Goal: Information Seeking & Learning: Learn about a topic

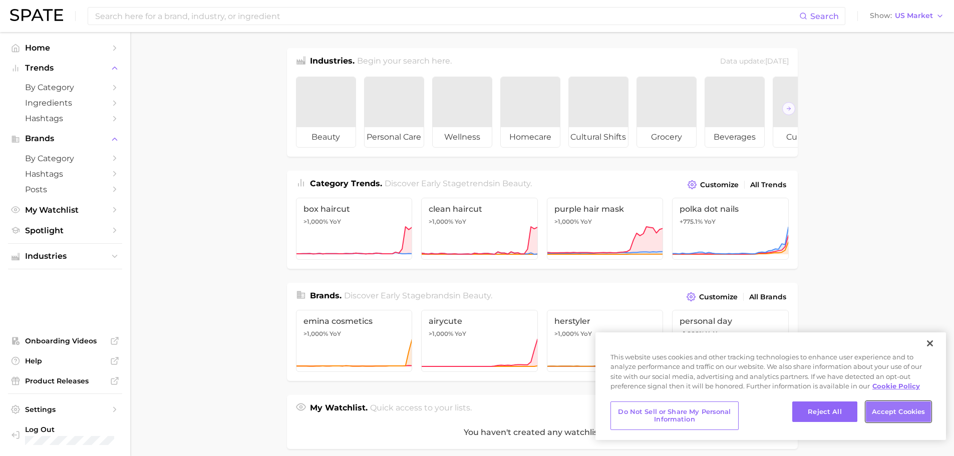
click at [892, 415] on button "Accept Cookies" at bounding box center [898, 412] width 65 height 21
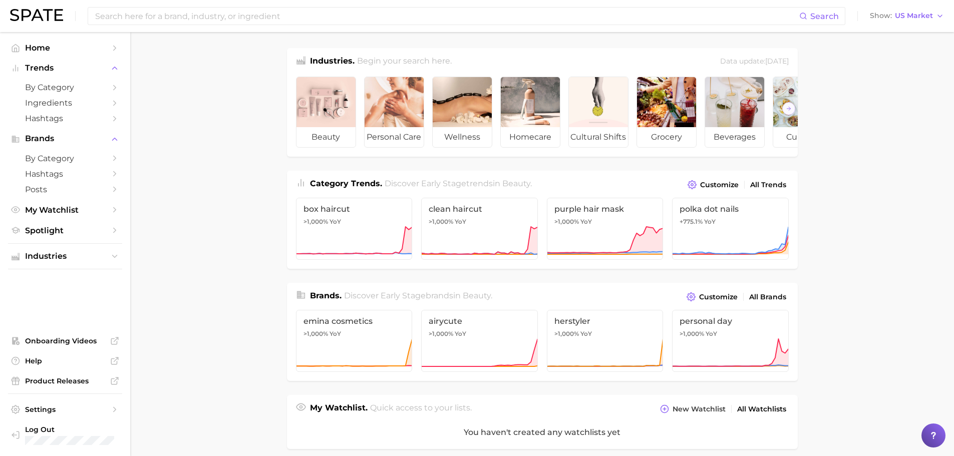
drag, startPoint x: 886, startPoint y: 0, endPoint x: 225, endPoint y: 238, distance: 702.4
click at [225, 238] on main "Industries. Begin your search here. Data update: [DATE] beauty personal care we…" at bounding box center [542, 415] width 824 height 767
click at [85, 87] on span "by Category" at bounding box center [65, 88] width 80 height 10
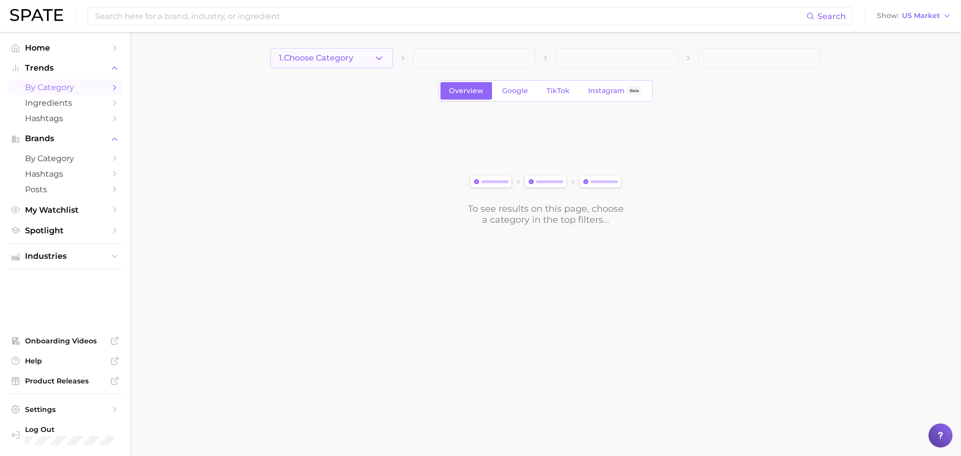
click at [378, 59] on icon "button" at bounding box center [379, 58] width 11 height 11
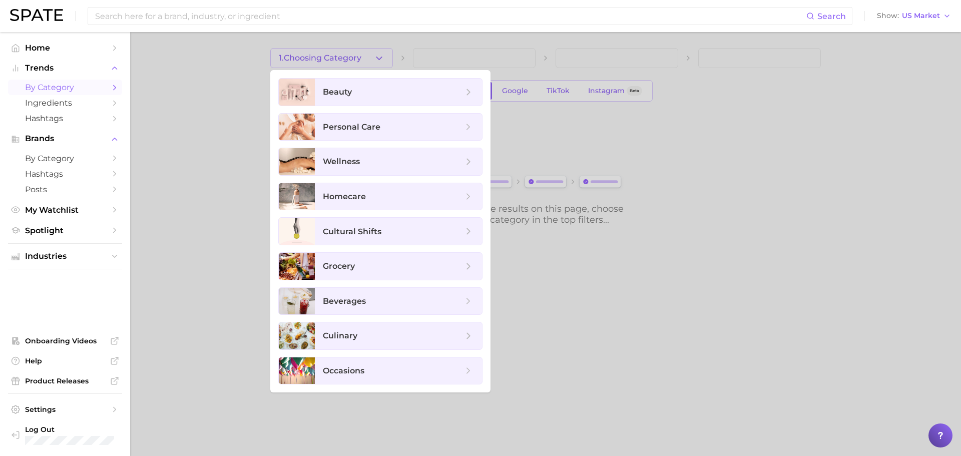
click at [219, 112] on div at bounding box center [480, 228] width 961 height 456
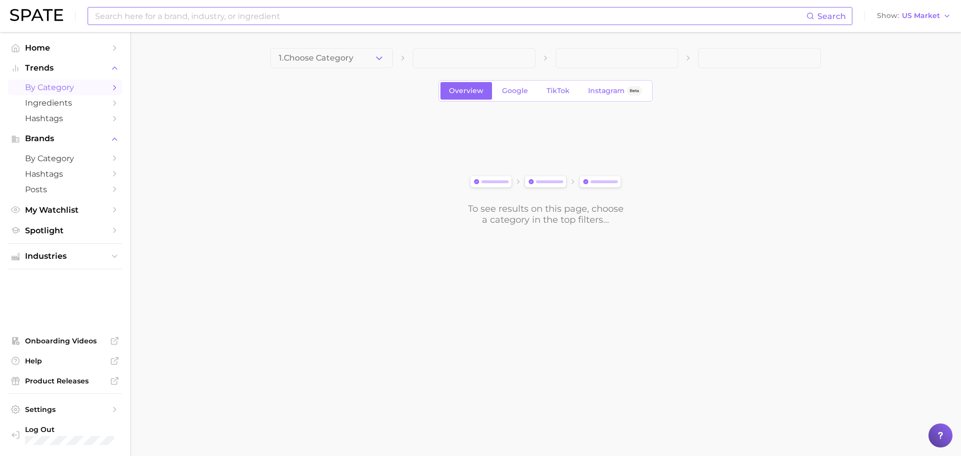
click at [198, 15] on input at bounding box center [450, 16] width 712 height 17
type input "seasonality tracker"
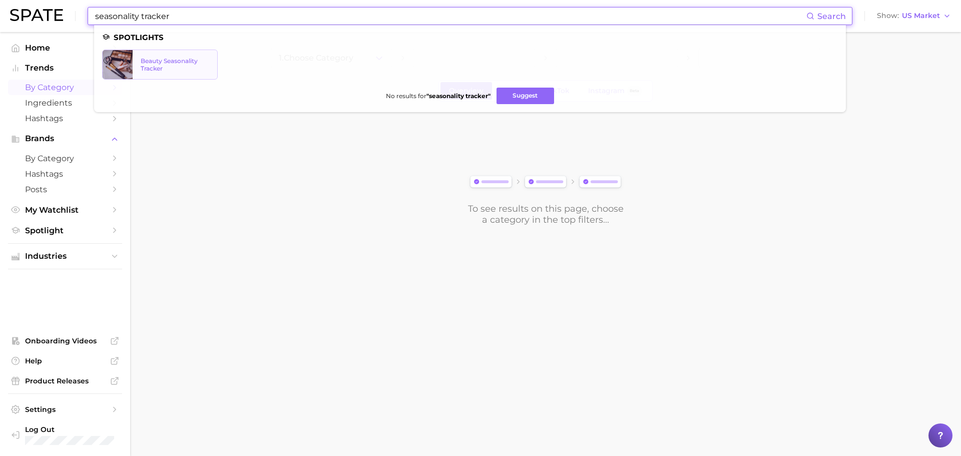
click at [166, 60] on div "Beauty Seasonality Tracker" at bounding box center [175, 64] width 69 height 15
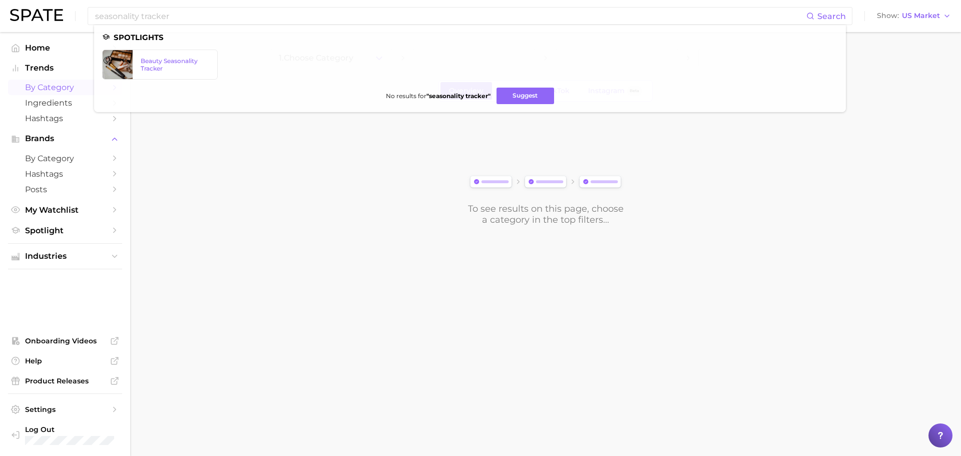
click at [332, 208] on div "To see results on this page, choose a category in the top filters..." at bounding box center [545, 170] width 551 height 112
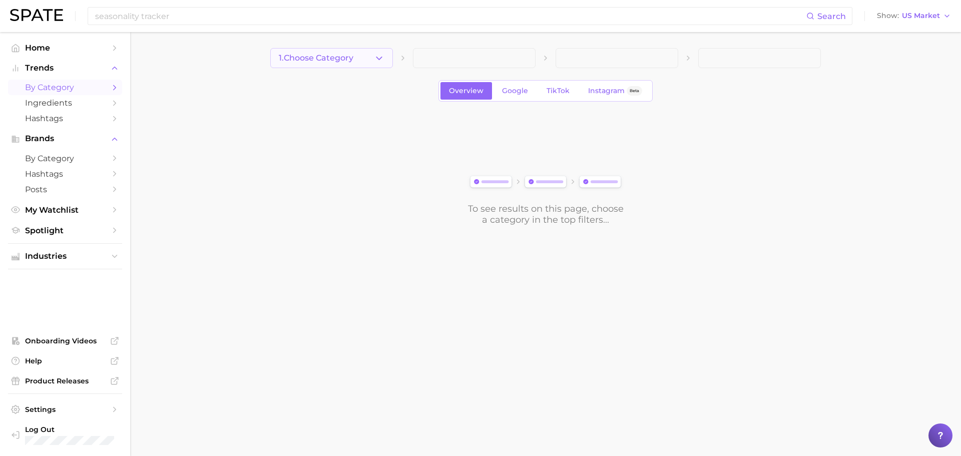
click at [365, 64] on button "1. Choose Category" at bounding box center [331, 58] width 123 height 20
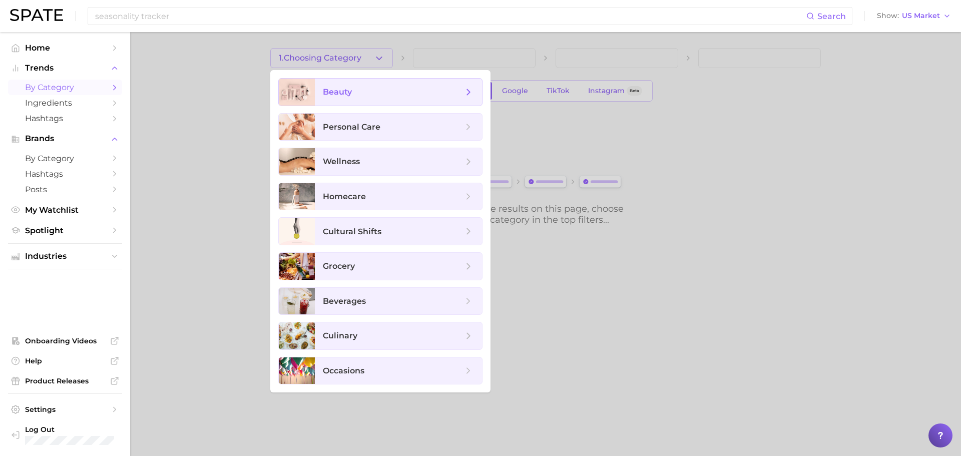
click at [386, 93] on span "beauty" at bounding box center [393, 92] width 140 height 11
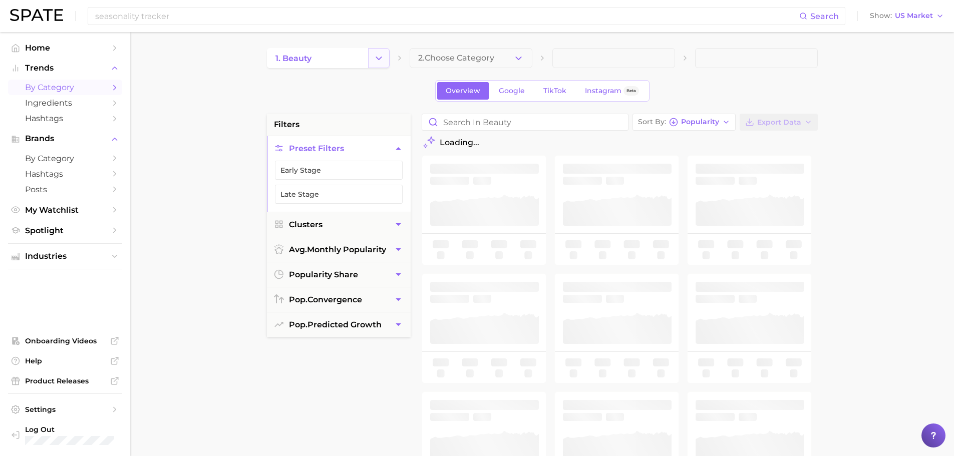
click at [379, 59] on polyline "Change Category" at bounding box center [379, 58] width 6 height 3
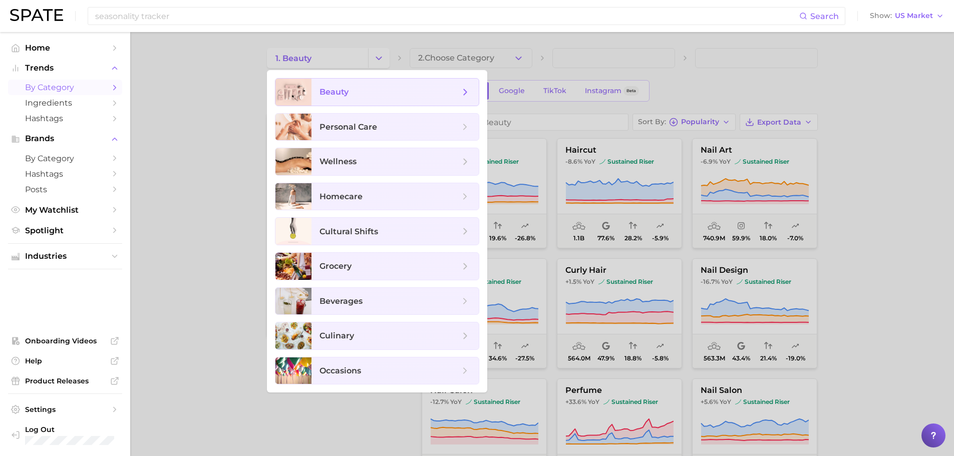
click at [466, 93] on polyline at bounding box center [465, 92] width 3 height 6
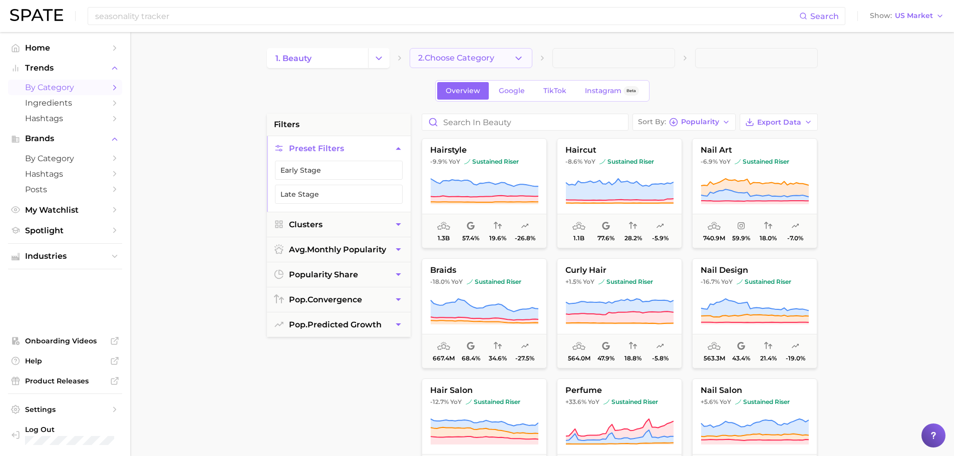
click at [519, 59] on polyline "button" at bounding box center [519, 58] width 6 height 3
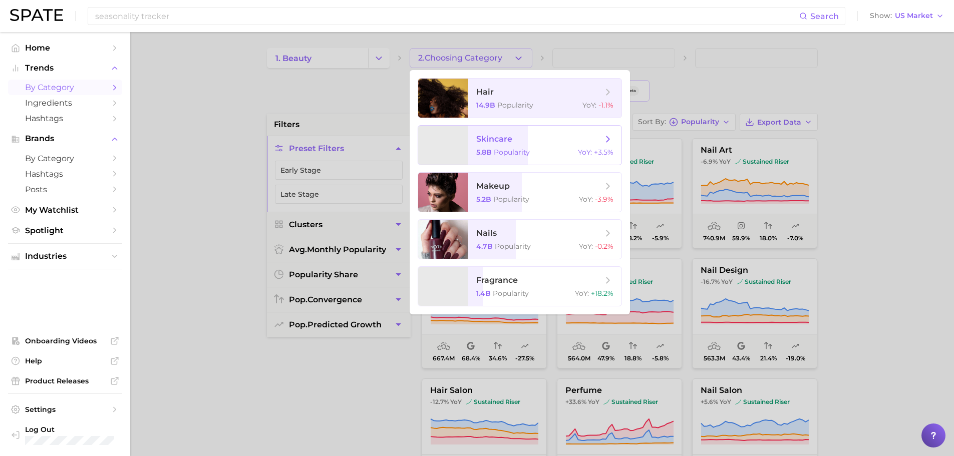
click at [545, 147] on span "skincare 5.8b Popularity YoY : +3.5%" at bounding box center [544, 145] width 153 height 39
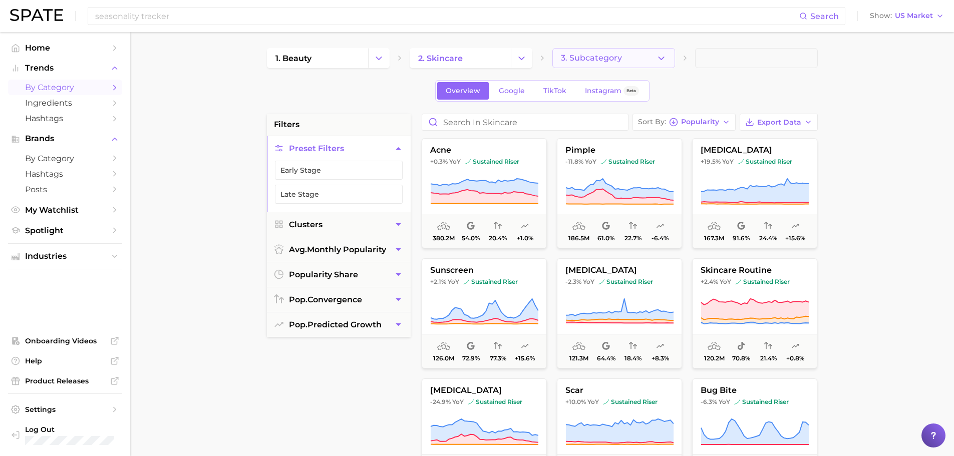
click at [621, 56] on button "3. Subcategory" at bounding box center [613, 58] width 123 height 20
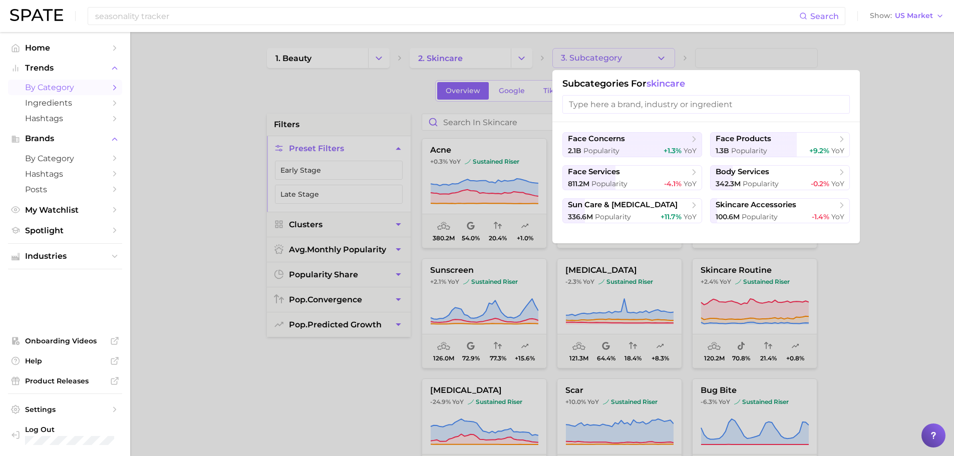
click at [901, 242] on div at bounding box center [477, 228] width 954 height 456
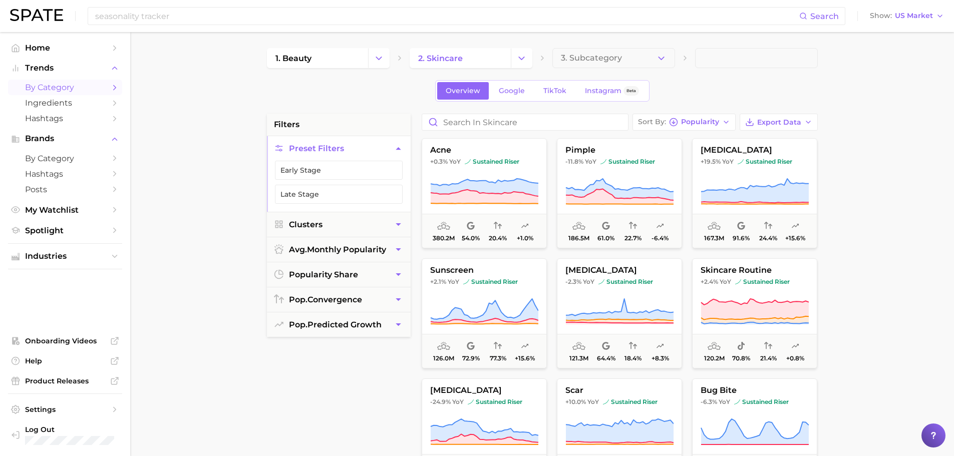
click at [868, 175] on main "1. beauty 2. skincare 3. Subcategory Overview Google TikTok Instagram Beta filt…" at bounding box center [542, 412] width 824 height 760
click at [394, 223] on icon "button" at bounding box center [398, 224] width 11 height 11
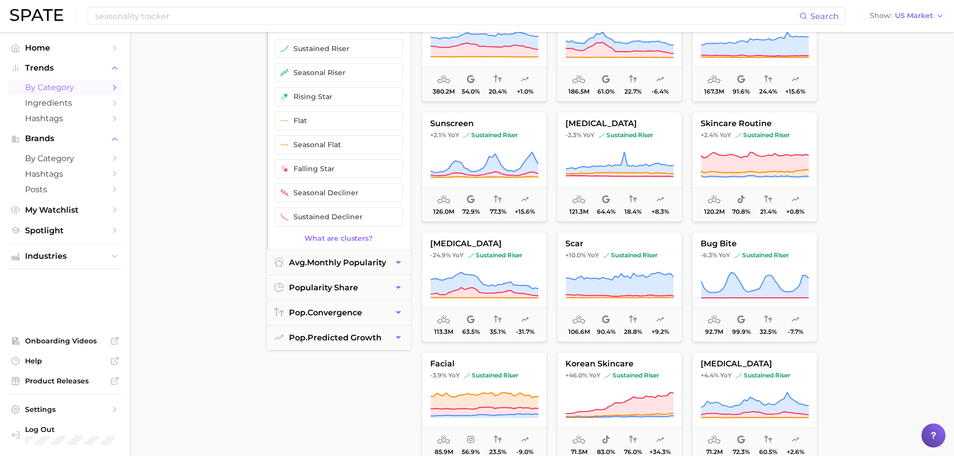
scroll to position [150, 0]
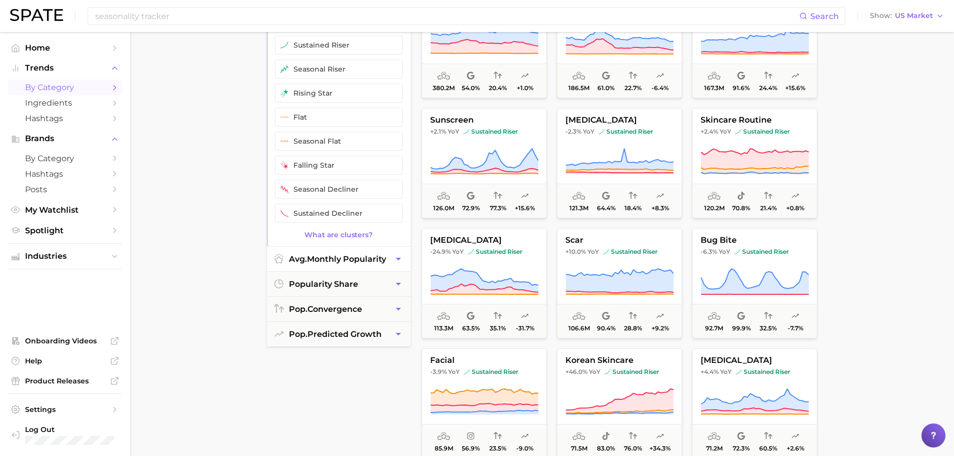
click at [375, 262] on span "avg. monthly popularity" at bounding box center [337, 259] width 97 height 10
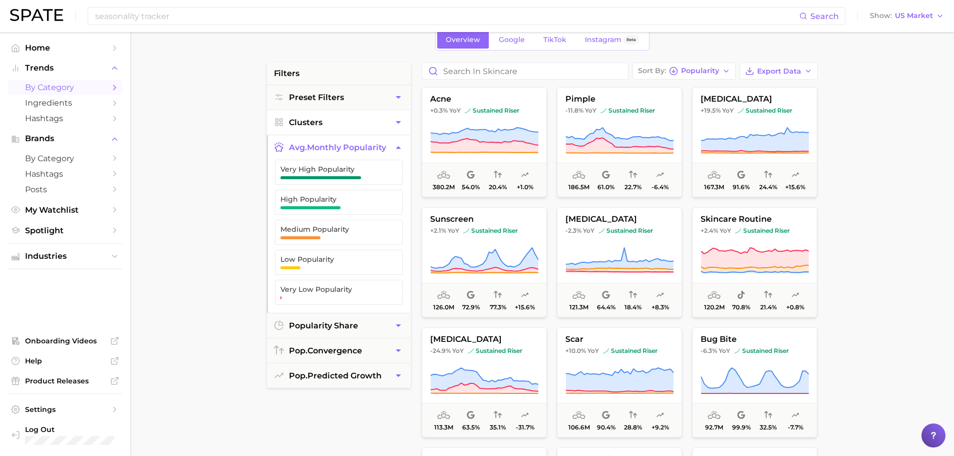
scroll to position [50, 0]
click at [722, 71] on button "Sort By Popularity" at bounding box center [683, 72] width 103 height 17
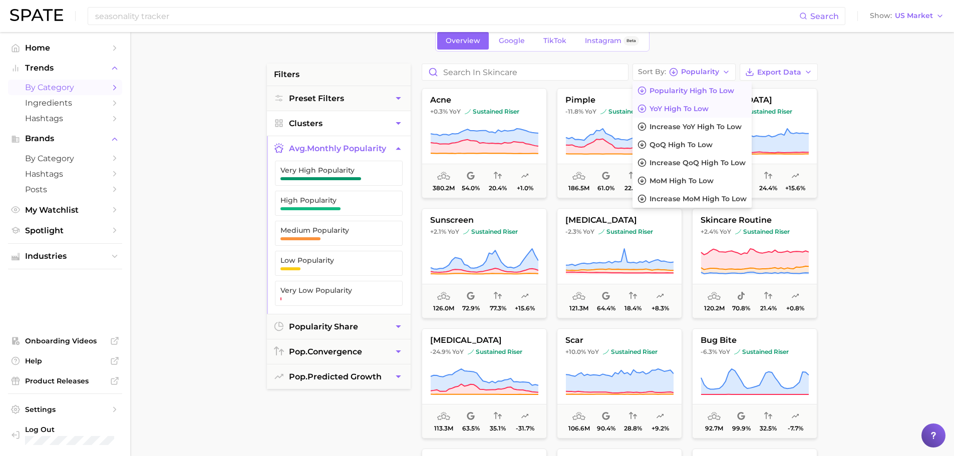
click at [711, 111] on button "YoY high to low" at bounding box center [691, 109] width 119 height 18
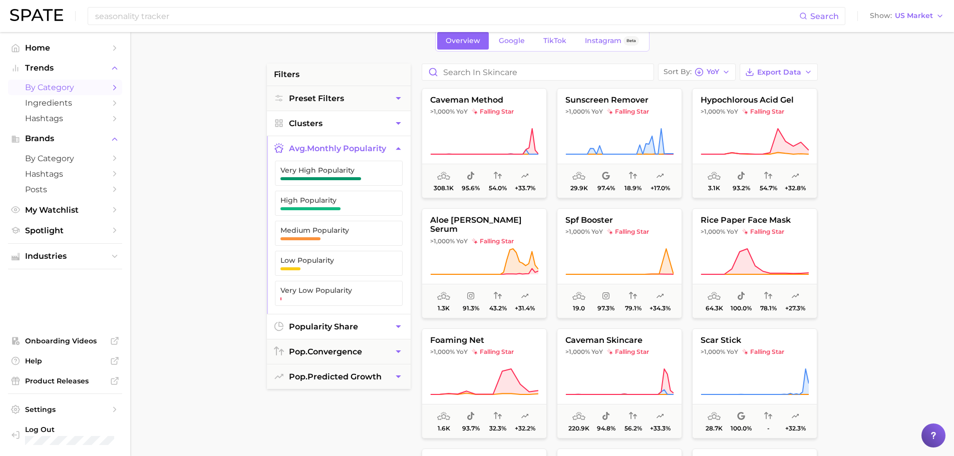
click at [354, 323] on span "popularity share" at bounding box center [323, 327] width 69 height 10
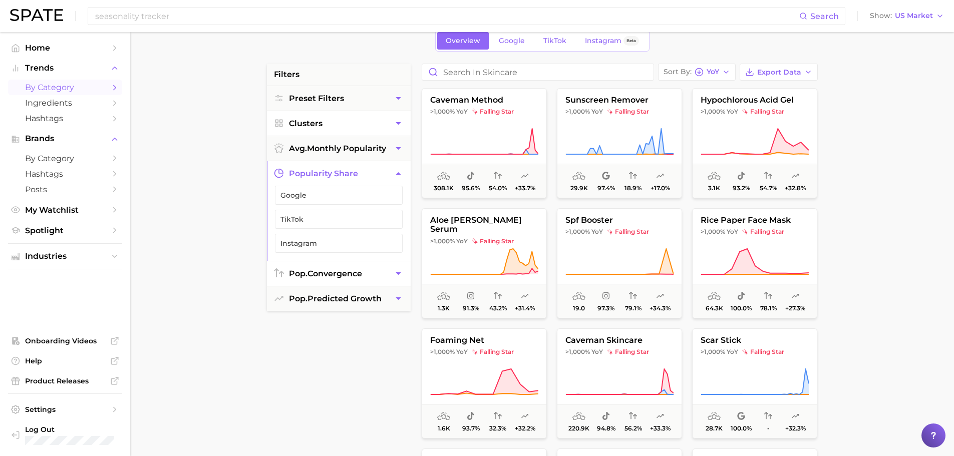
click at [318, 274] on span "pop. convergence" at bounding box center [325, 274] width 73 height 10
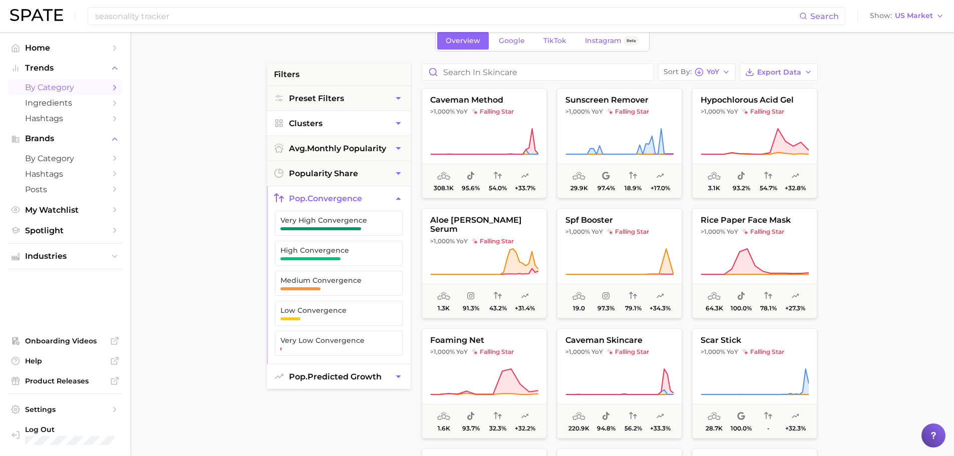
click at [309, 377] on span "pop. predicted growth" at bounding box center [335, 377] width 93 height 10
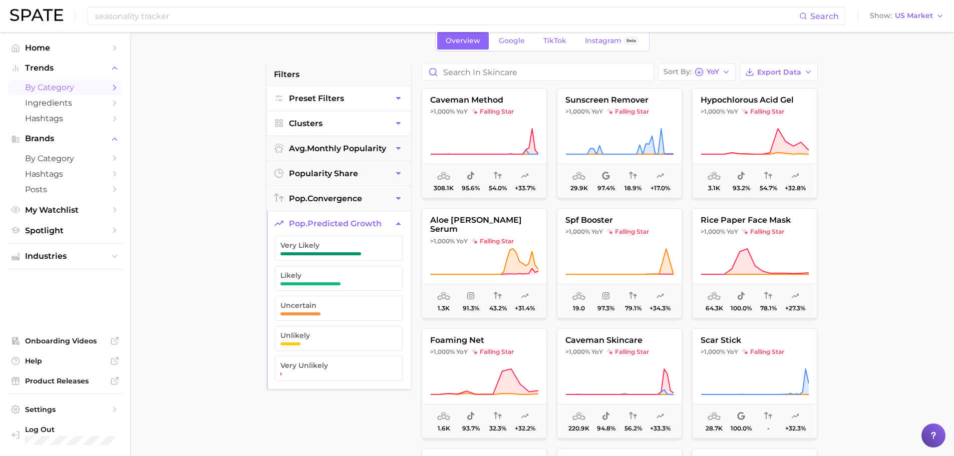
click at [314, 105] on button "Preset Filters" at bounding box center [339, 98] width 144 height 25
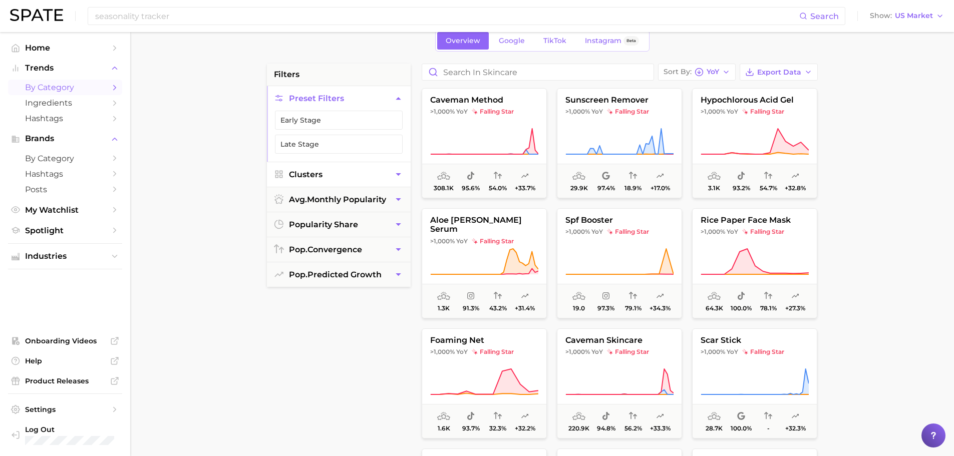
click at [199, 207] on main "1. beauty 2. skincare 3. Subcategory Overview Google TikTok Instagram Beta filt…" at bounding box center [542, 362] width 824 height 760
click at [205, 185] on main "1. beauty 2. skincare 3. Subcategory Overview Google TikTok Instagram Beta filt…" at bounding box center [542, 362] width 824 height 760
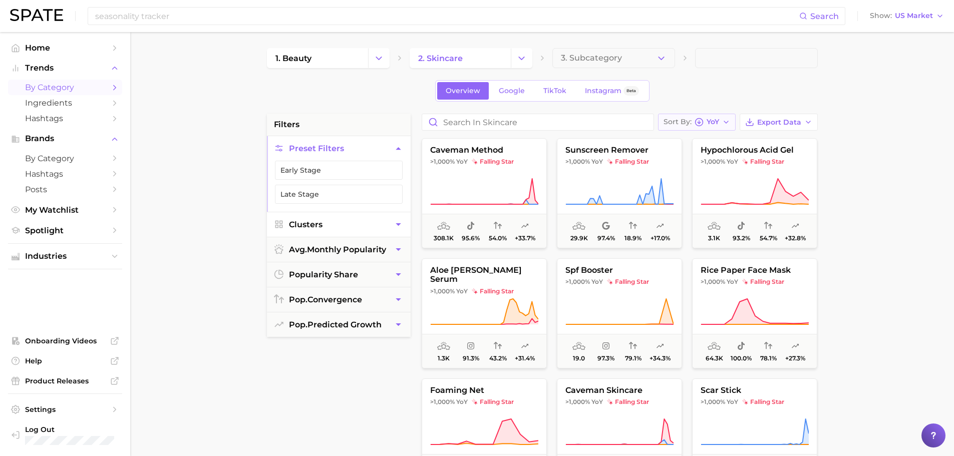
click at [723, 122] on icon "button" at bounding box center [726, 122] width 8 height 8
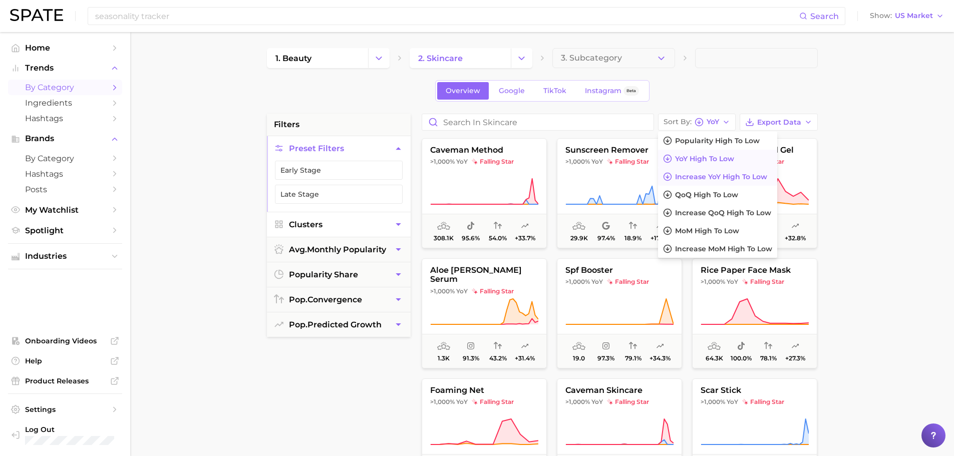
click at [738, 179] on span "Increase YoY high to low" at bounding box center [721, 177] width 92 height 9
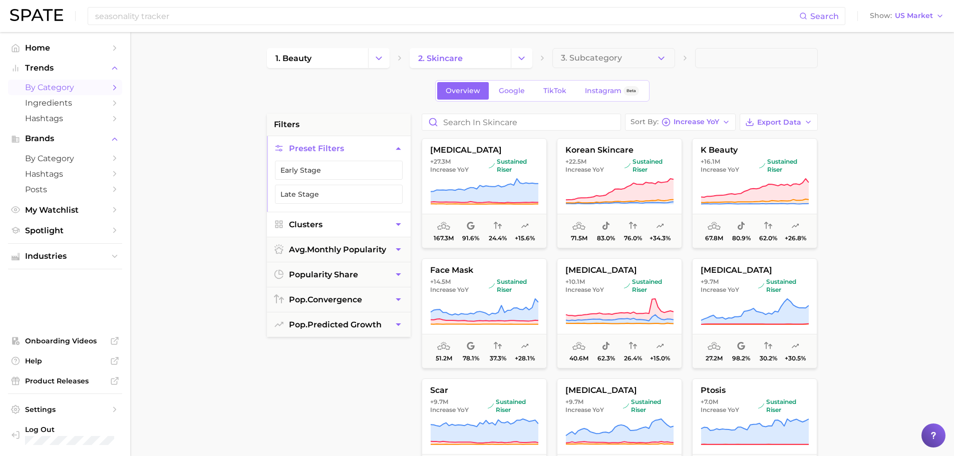
click at [226, 240] on main "1. beauty 2. skincare 3. Subcategory Overview Google TikTok Instagram Beta filt…" at bounding box center [542, 412] width 824 height 760
click at [886, 209] on main "1. beauty 2. skincare 3. Subcategory Overview Google TikTok Instagram Beta filt…" at bounding box center [542, 412] width 824 height 760
click at [869, 196] on main "1. beauty 2. skincare 3. Subcategory Overview Google TikTok Instagram Beta filt…" at bounding box center [542, 412] width 824 height 760
click at [712, 124] on span "Increase YoY" at bounding box center [696, 122] width 46 height 6
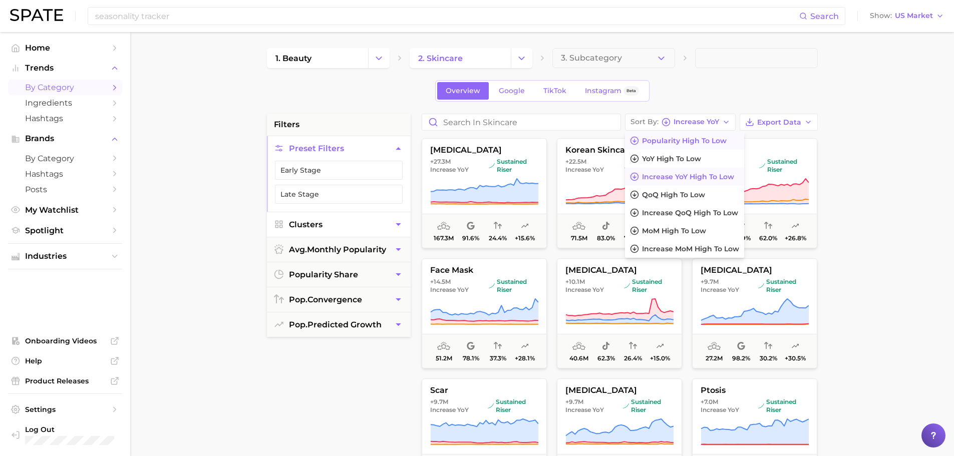
click at [636, 141] on polyline at bounding box center [634, 142] width 3 height 2
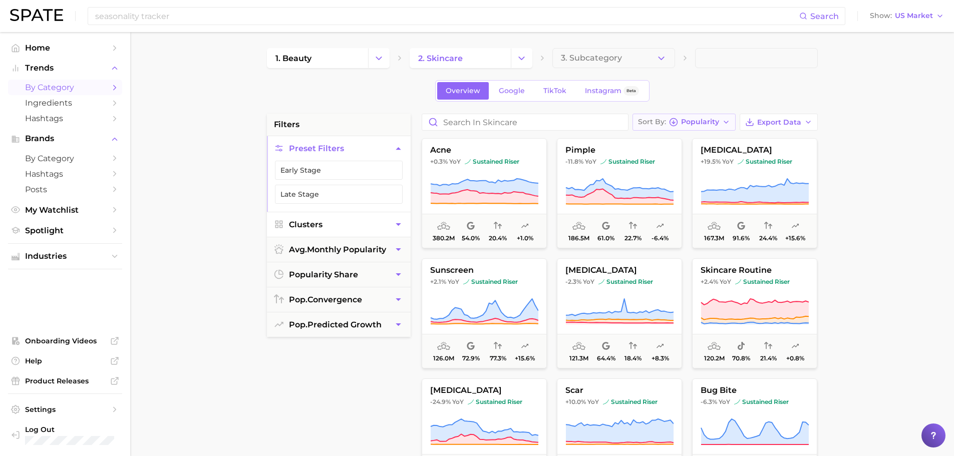
click at [703, 127] on button "Sort By Popularity" at bounding box center [683, 122] width 103 height 17
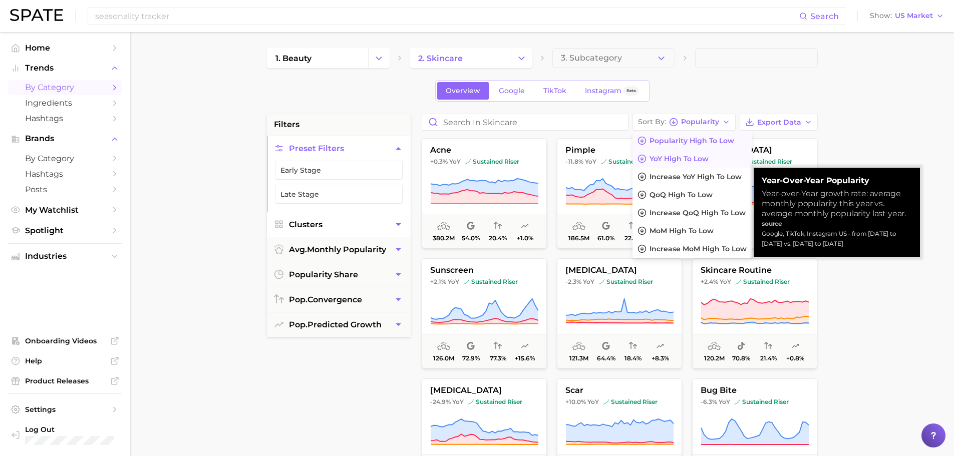
click at [688, 157] on span "YoY high to low" at bounding box center [678, 159] width 59 height 9
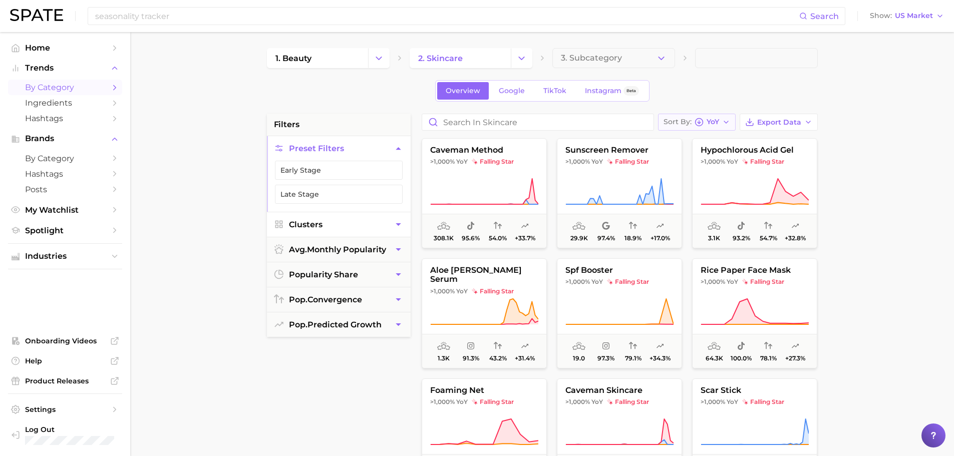
click at [711, 121] on span "YoY" at bounding box center [712, 122] width 13 height 6
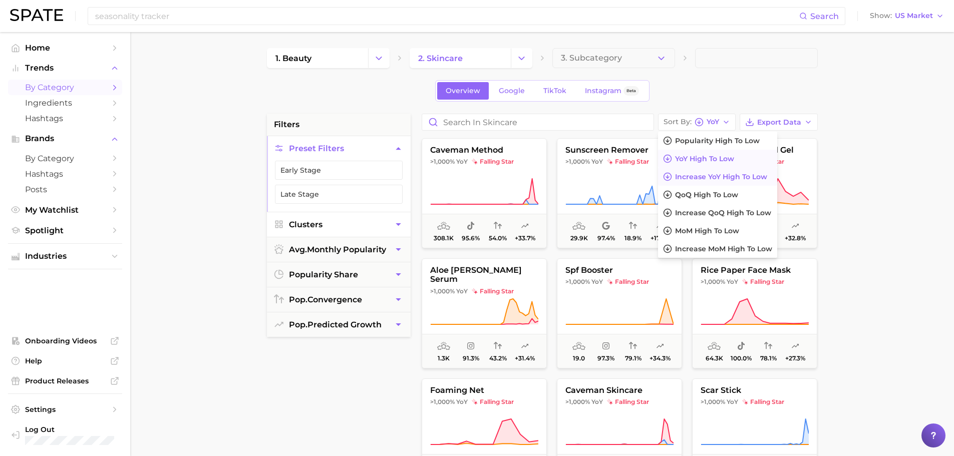
click at [705, 176] on span "Increase YoY high to low" at bounding box center [721, 177] width 92 height 9
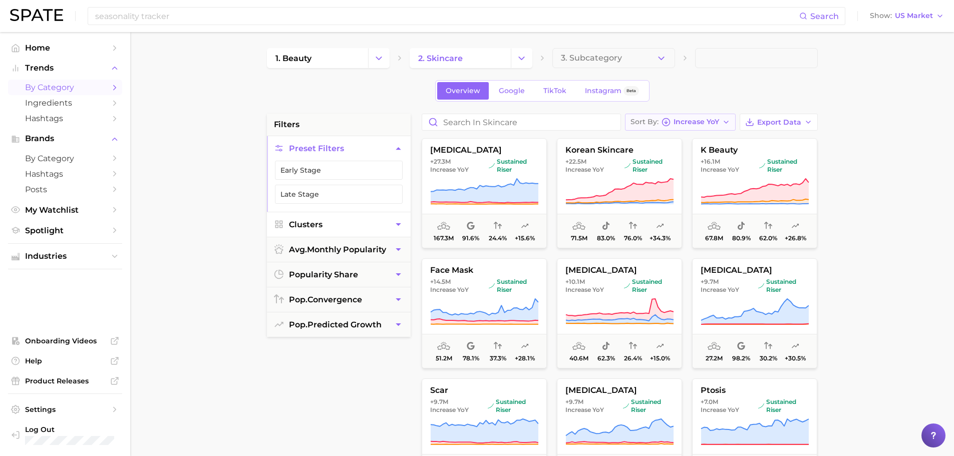
click at [721, 115] on button "Sort By Increase YoY" at bounding box center [680, 122] width 111 height 17
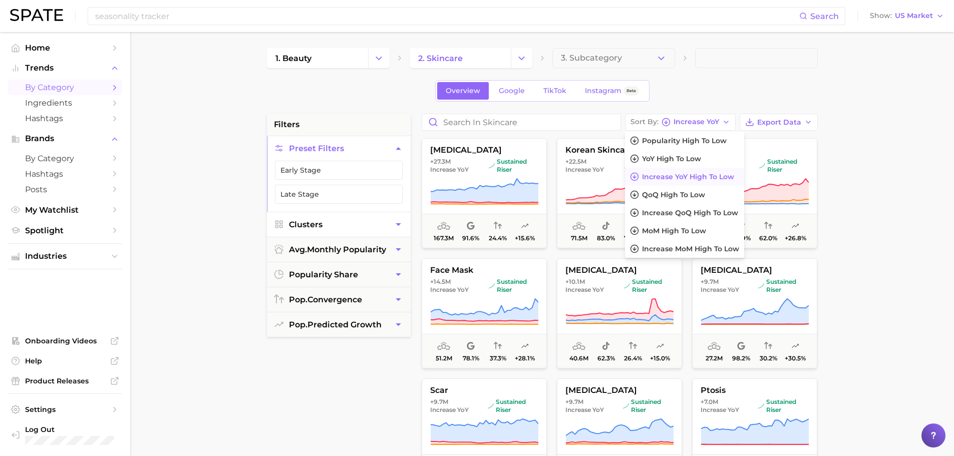
click at [249, 335] on main "1. beauty 2. skincare 3. Subcategory Overview Google TikTok Instagram Beta filt…" at bounding box center [542, 412] width 824 height 760
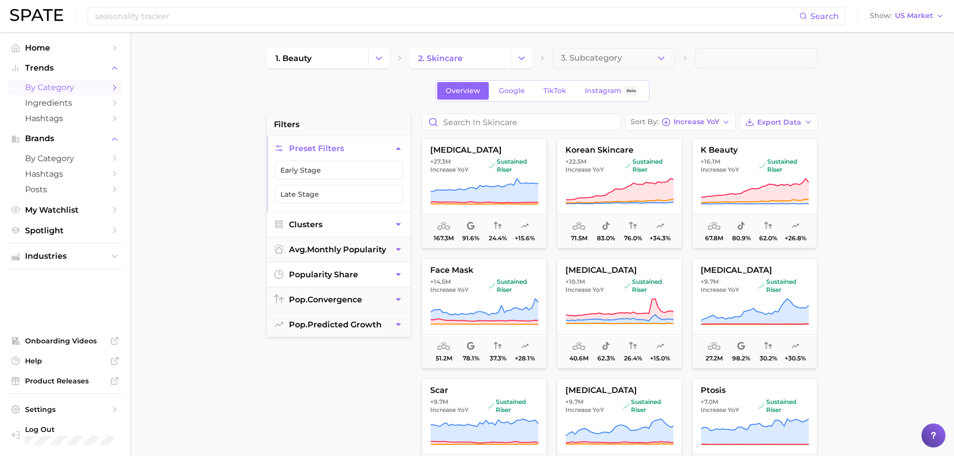
click at [382, 270] on button "popularity share" at bounding box center [339, 274] width 144 height 25
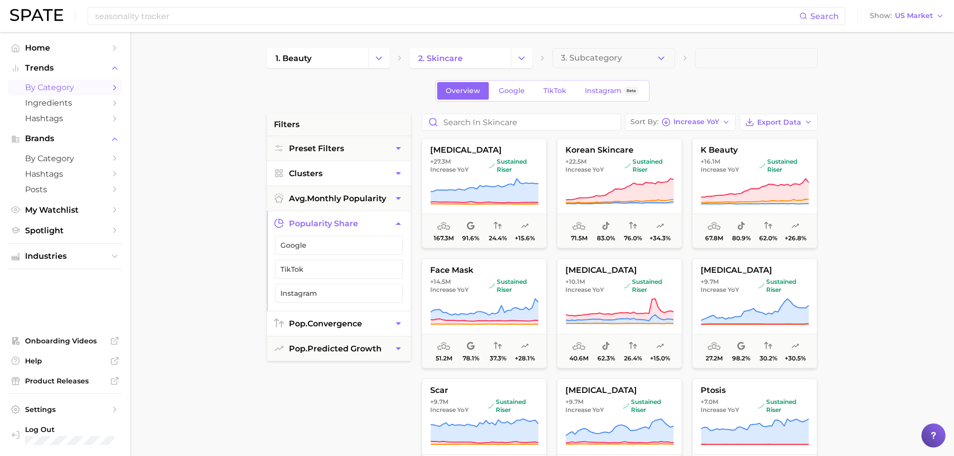
click at [393, 323] on icon "button" at bounding box center [398, 323] width 11 height 11
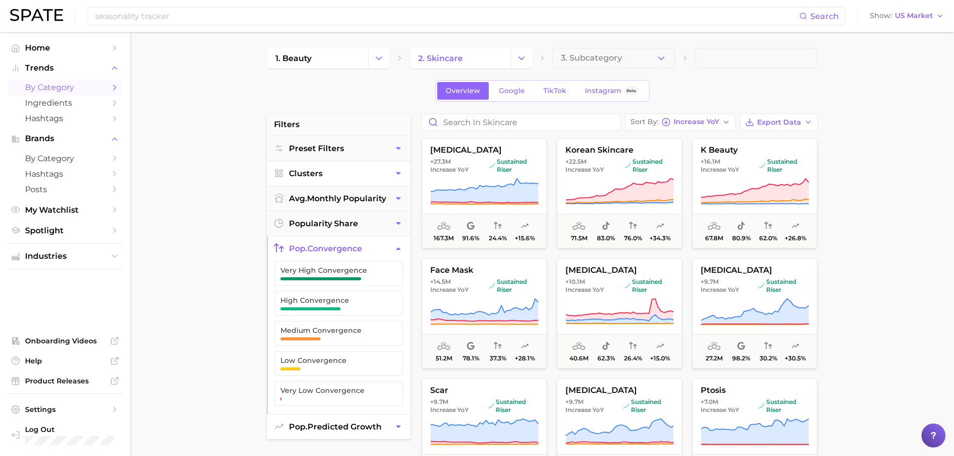
click at [366, 425] on span "pop. predicted growth" at bounding box center [335, 427] width 93 height 10
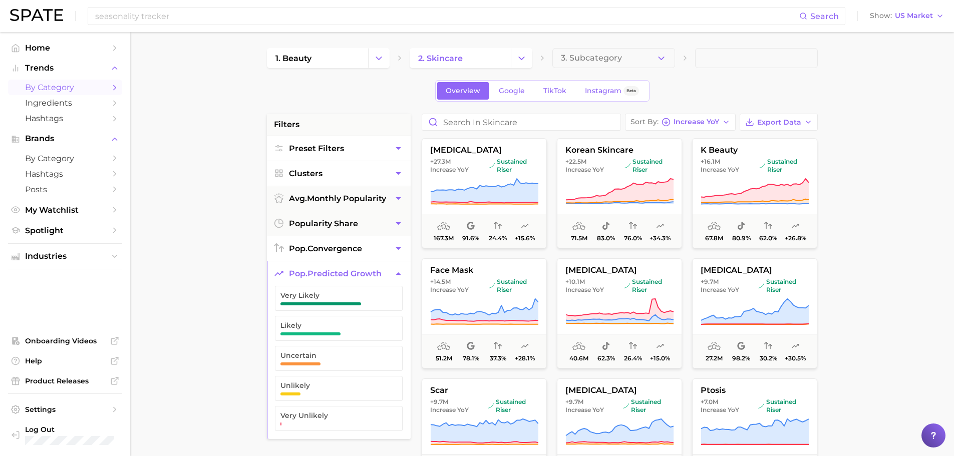
click at [346, 142] on button "Preset Filters" at bounding box center [339, 148] width 144 height 25
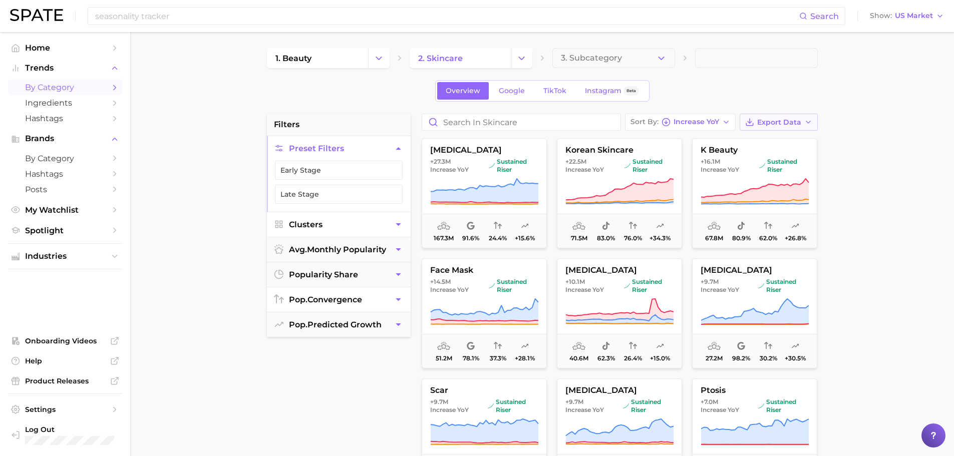
click at [786, 122] on span "Export Data" at bounding box center [779, 122] width 44 height 9
click at [855, 158] on main "1. beauty 2. skincare 3. Subcategory Overview Google TikTok Instagram Beta filt…" at bounding box center [542, 412] width 824 height 760
click at [782, 116] on button "Export Data" at bounding box center [778, 122] width 78 height 17
click at [759, 140] on span "Card Data CSV" at bounding box center [750, 141] width 53 height 9
click at [75, 103] on span "Ingredients" at bounding box center [65, 103] width 80 height 10
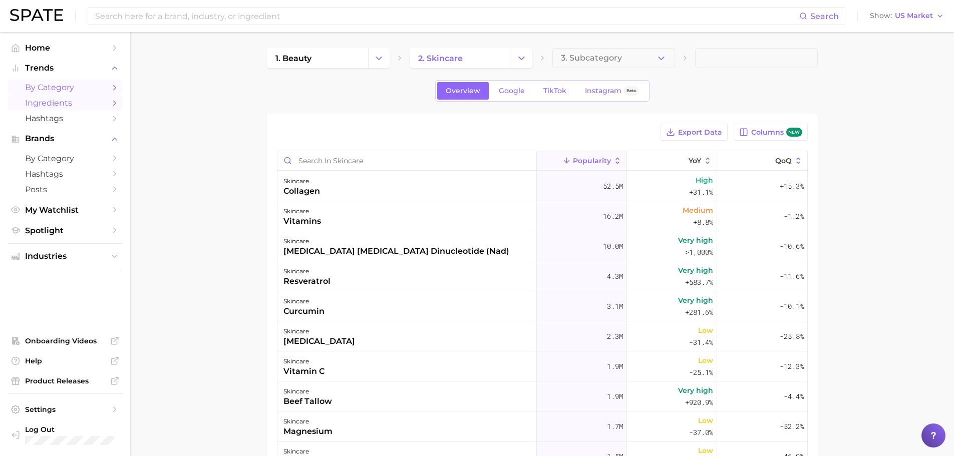
click at [71, 85] on span "by Category" at bounding box center [65, 88] width 80 height 10
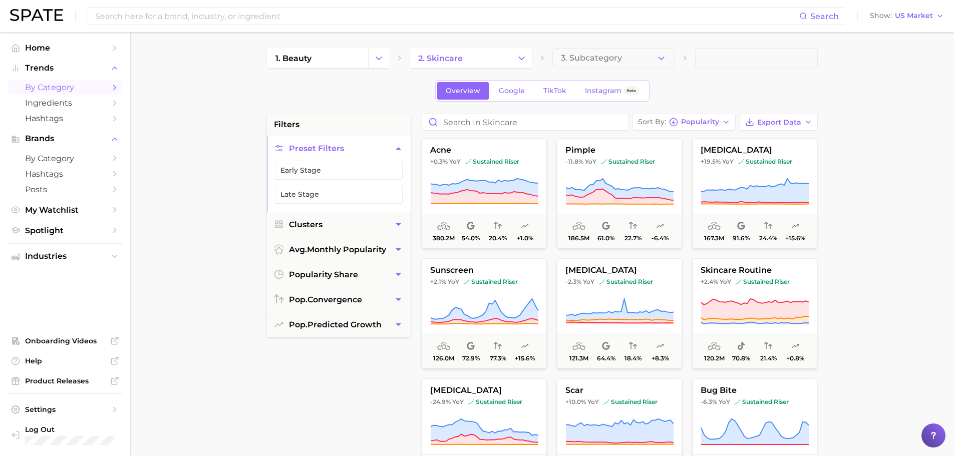
click at [201, 205] on main "1. beauty 2. skincare 3. Subcategory Overview Google TikTok Instagram Beta filt…" at bounding box center [542, 412] width 824 height 760
click at [169, 215] on main "1. beauty 2. skincare 3. Subcategory Overview Google TikTok Instagram Beta filt…" at bounding box center [542, 412] width 824 height 760
click at [57, 160] on span "by Category" at bounding box center [65, 159] width 80 height 10
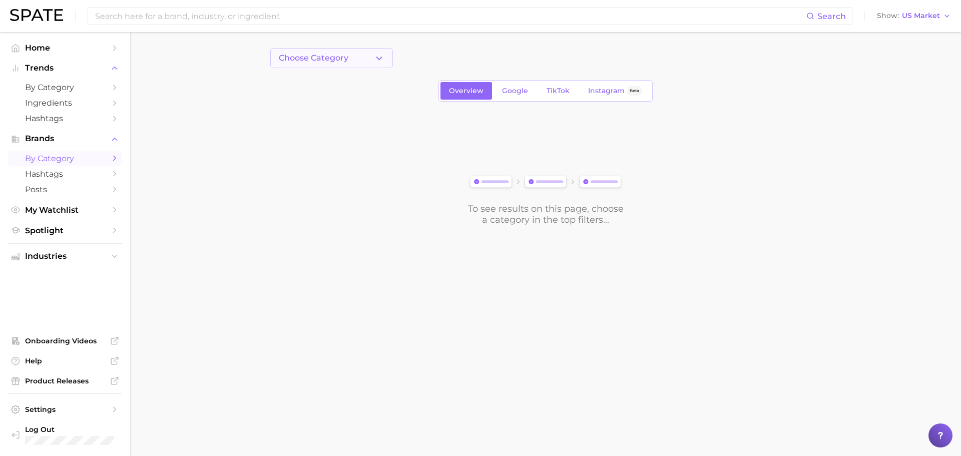
click at [374, 49] on main "Choose Category Overview Google TikTok Instagram Beta To see results on this pa…" at bounding box center [545, 153] width 831 height 243
click at [372, 54] on button "Choose Category" at bounding box center [331, 58] width 123 height 20
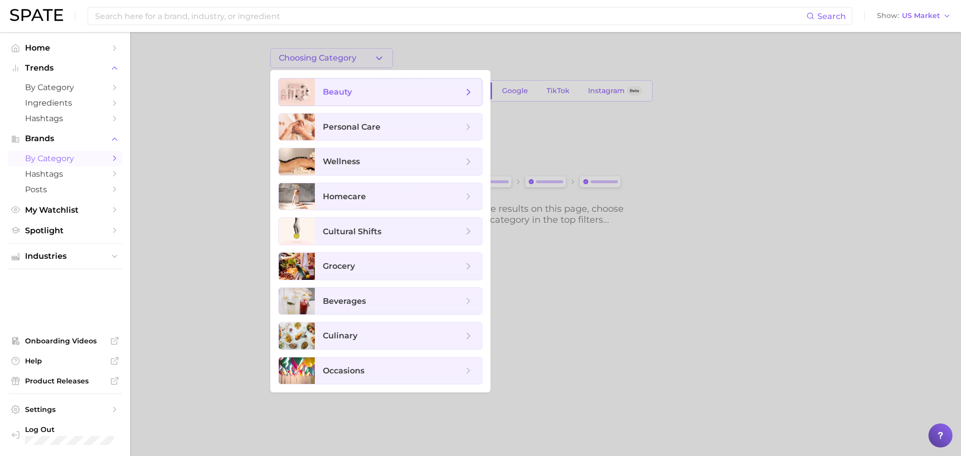
click at [378, 91] on span "beauty" at bounding box center [393, 92] width 140 height 11
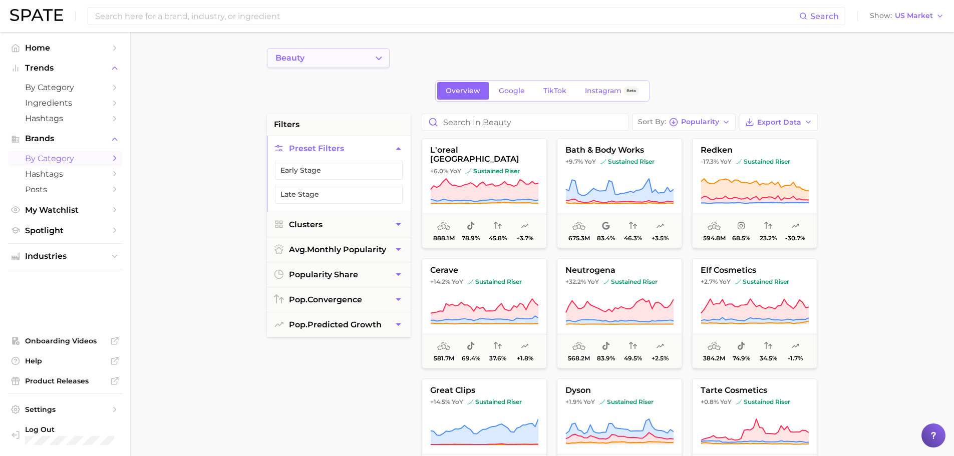
click at [379, 57] on icon "Change Category" at bounding box center [379, 58] width 11 height 11
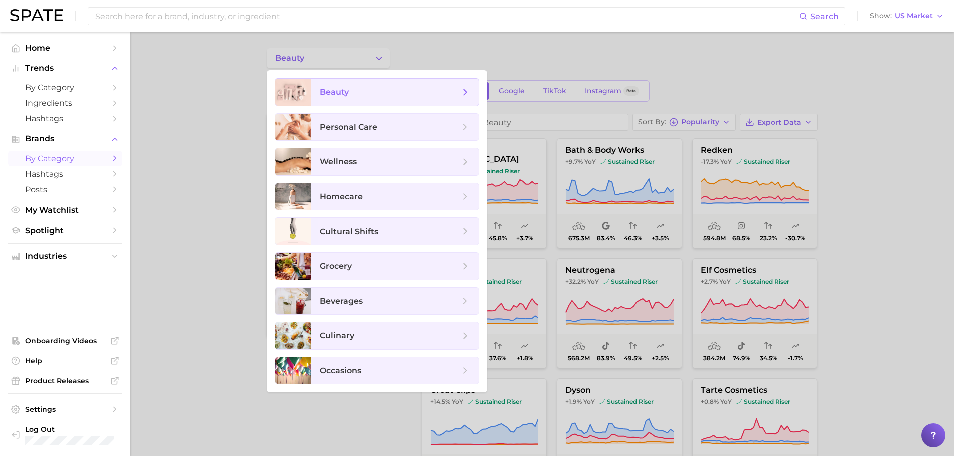
click at [465, 92] on icon at bounding box center [465, 92] width 11 height 11
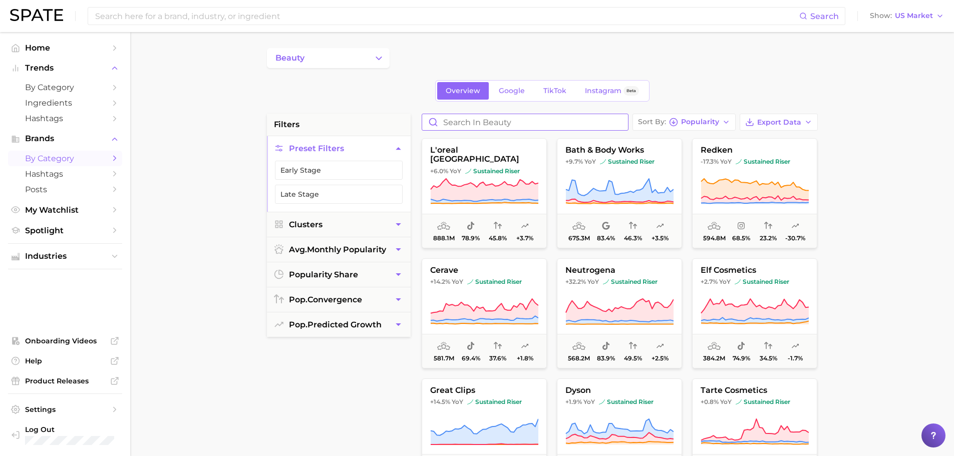
click at [470, 123] on input "Search in beauty" at bounding box center [525, 122] width 206 height 16
type input "skincare"
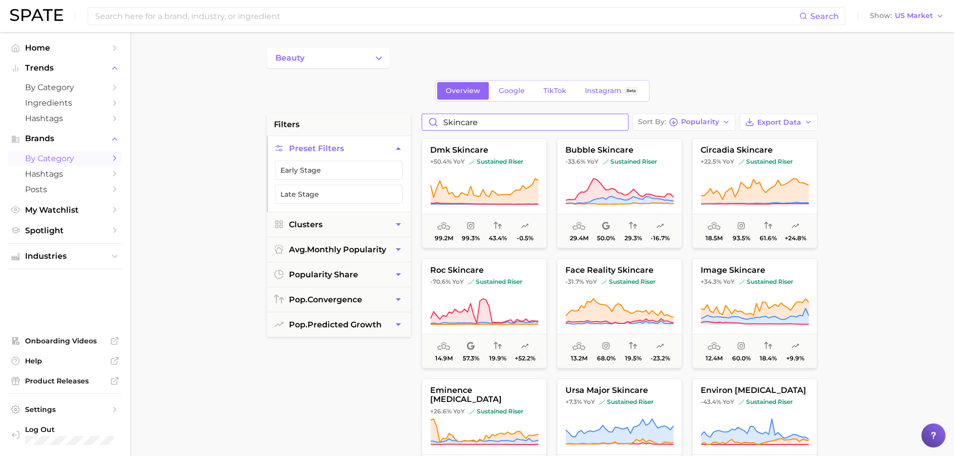
drag, startPoint x: 494, startPoint y: 120, endPoint x: 392, endPoint y: 118, distance: 101.7
click at [392, 118] on div "filters Preset Filters Early Stage Late Stage Clusters avg. monthly popularity …" at bounding box center [545, 428] width 556 height 628
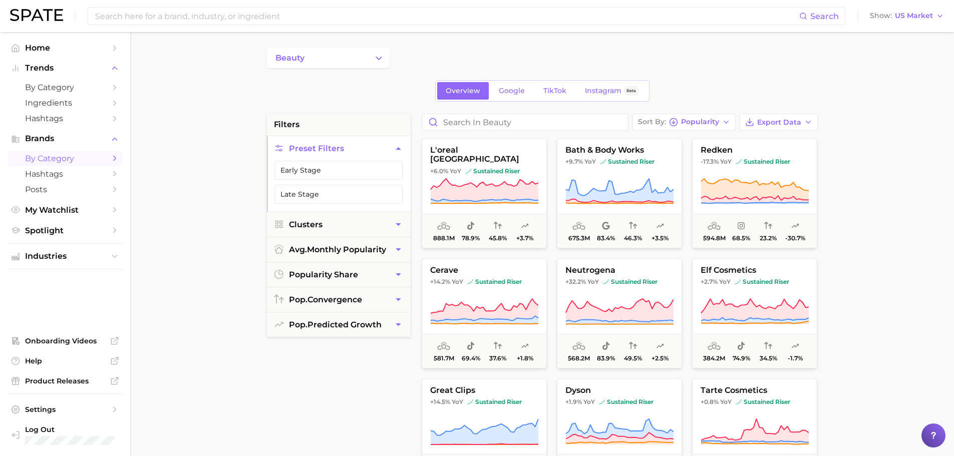
click at [204, 218] on main "beauty Overview Google TikTok Instagram Beta filters Preset Filters Early Stage…" at bounding box center [542, 412] width 824 height 760
click at [343, 229] on button "Clusters" at bounding box center [339, 224] width 144 height 25
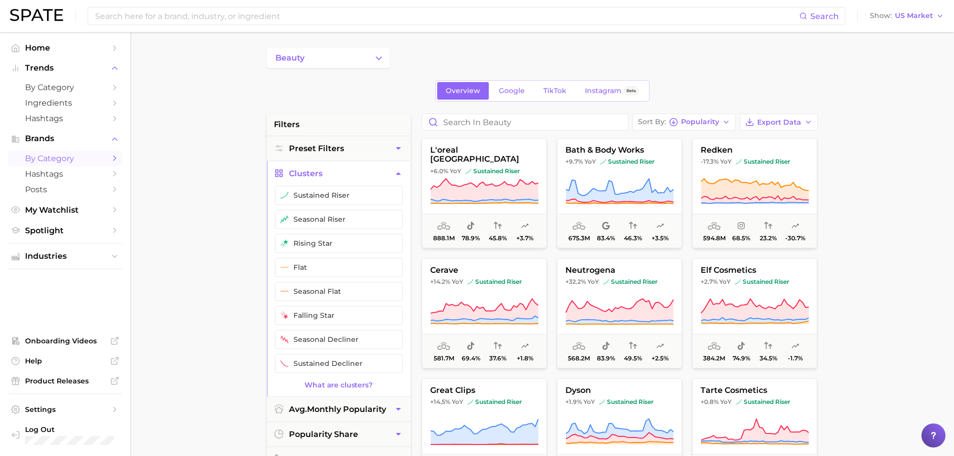
click at [342, 172] on button "Clusters" at bounding box center [339, 173] width 144 height 25
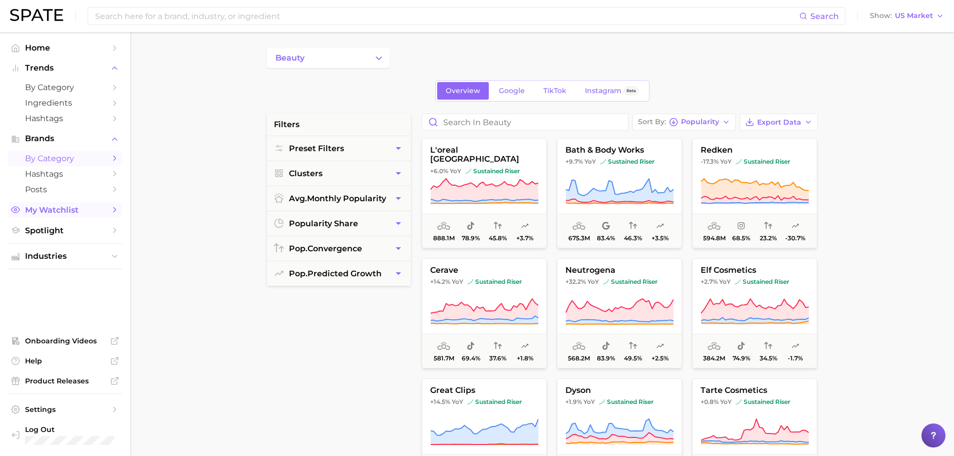
click at [56, 211] on span "My Watchlist" at bounding box center [65, 210] width 80 height 10
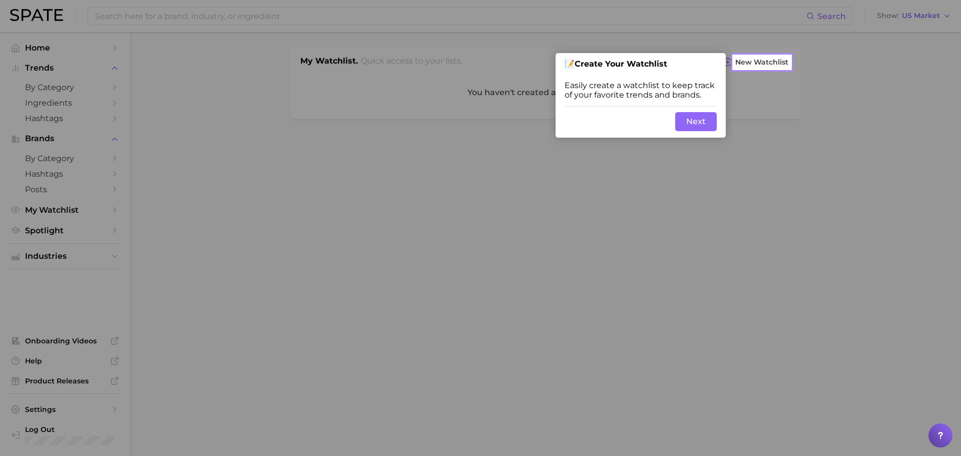
click at [691, 126] on button "Next" at bounding box center [696, 121] width 42 height 19
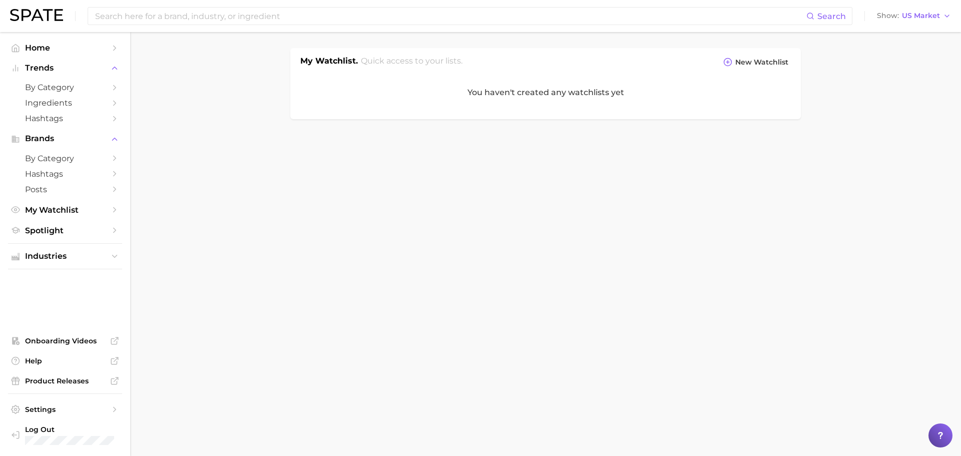
click at [211, 220] on body "Search Show US Market Home Trends by Category Ingredients Hashtags Brands by Ca…" at bounding box center [480, 228] width 961 height 456
click at [73, 88] on span "by Category" at bounding box center [65, 88] width 80 height 10
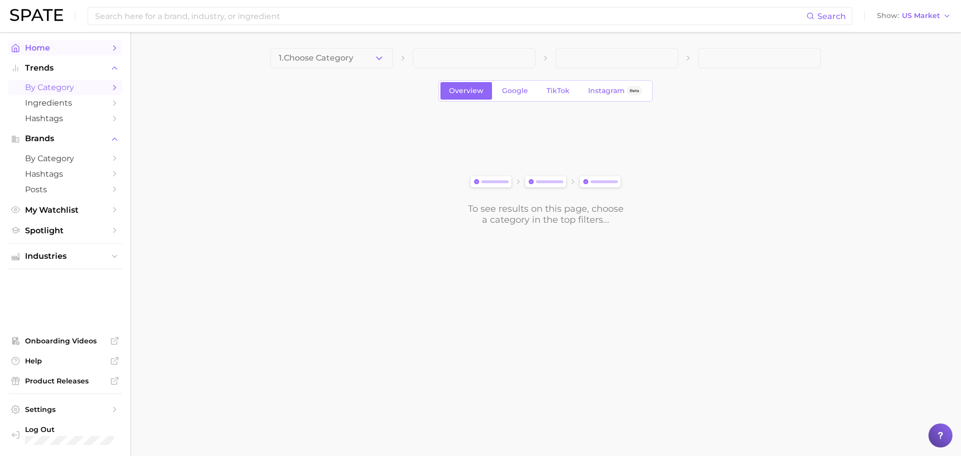
click at [72, 47] on span "Home" at bounding box center [65, 48] width 80 height 10
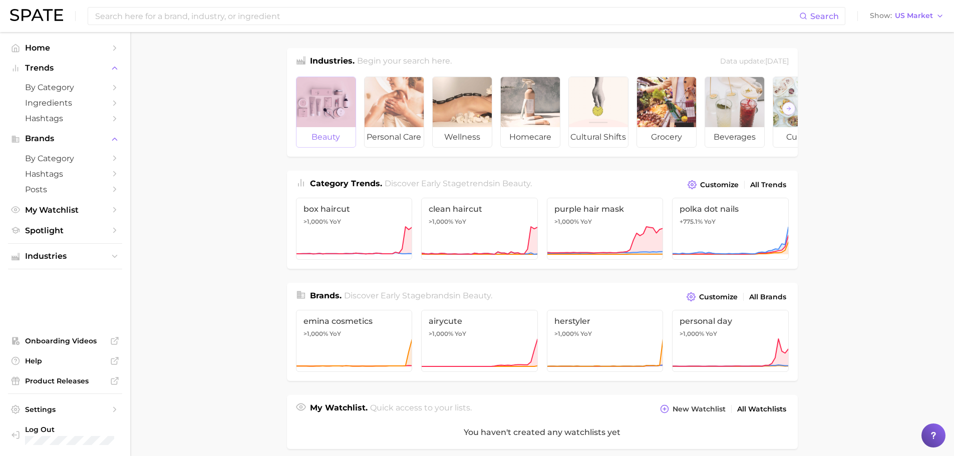
click at [334, 110] on div at bounding box center [325, 102] width 59 height 50
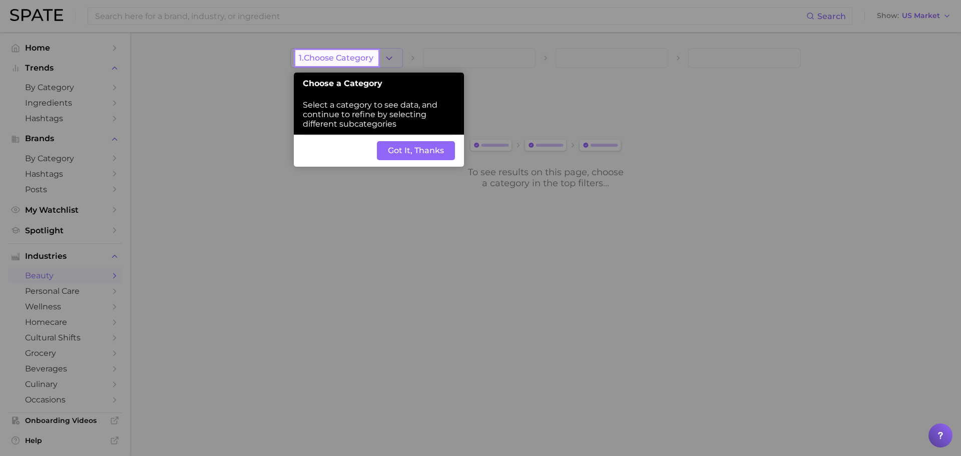
click at [361, 55] on span "1. Choose Category" at bounding box center [336, 58] width 75 height 9
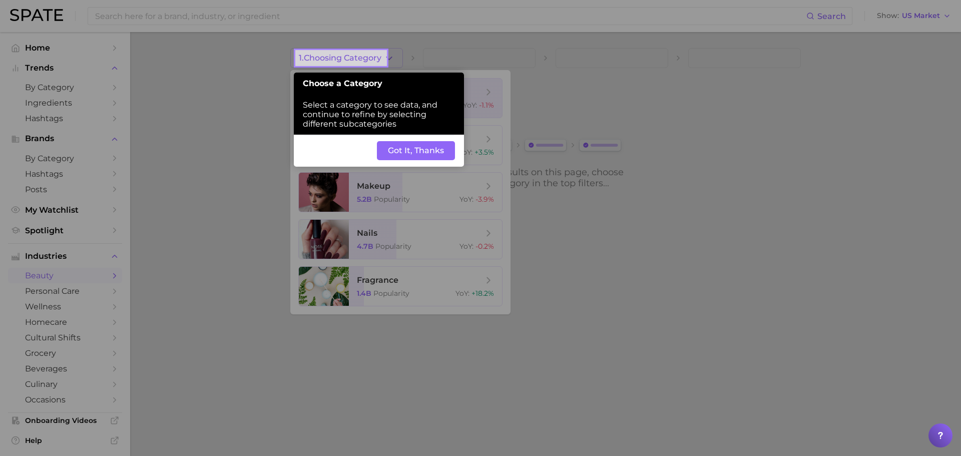
click at [415, 147] on button "Got It, Thanks" at bounding box center [416, 150] width 78 height 19
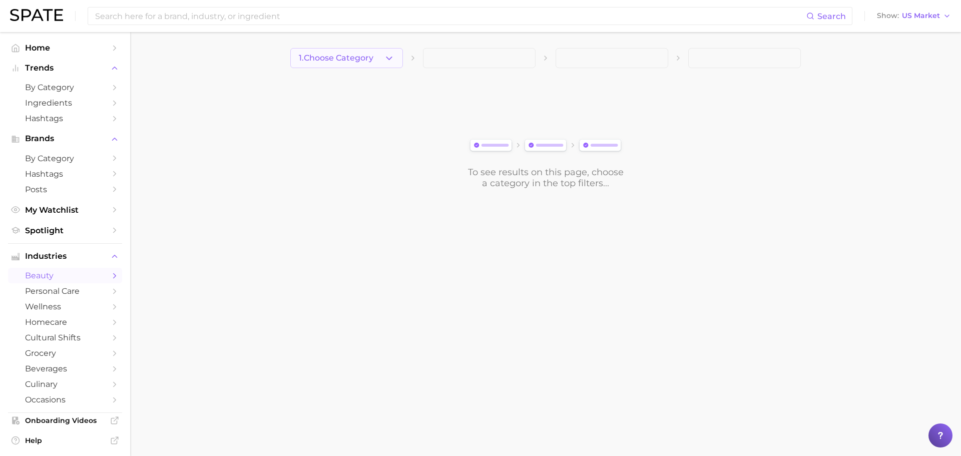
click at [397, 61] on button "1. Choose Category" at bounding box center [346, 58] width 113 height 20
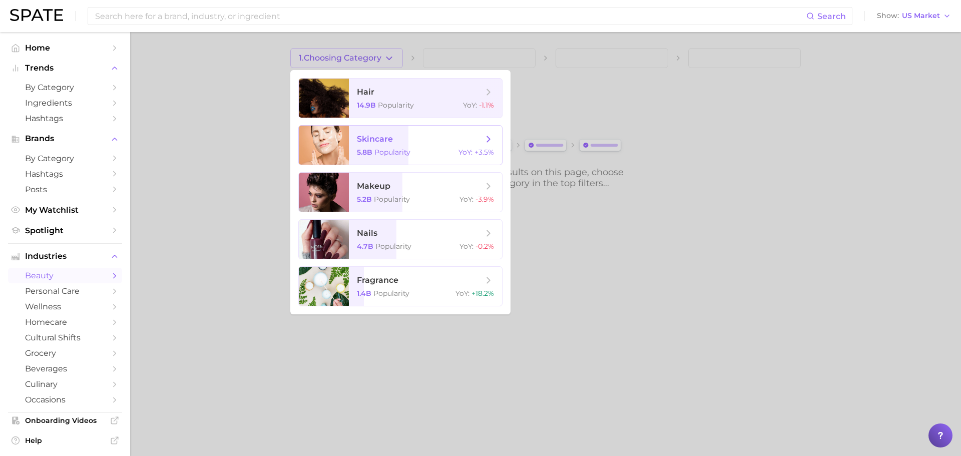
click at [387, 139] on span "skincare" at bounding box center [375, 139] width 36 height 10
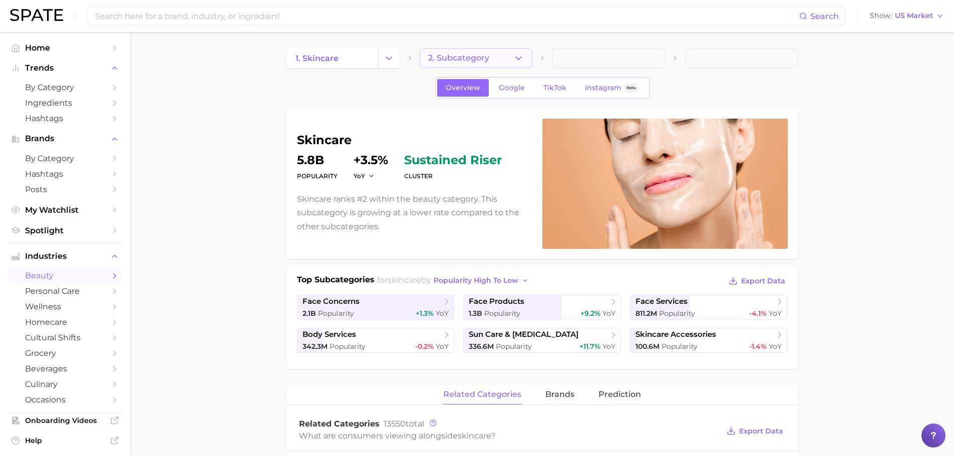
click at [497, 63] on button "2. Subcategory" at bounding box center [476, 58] width 113 height 20
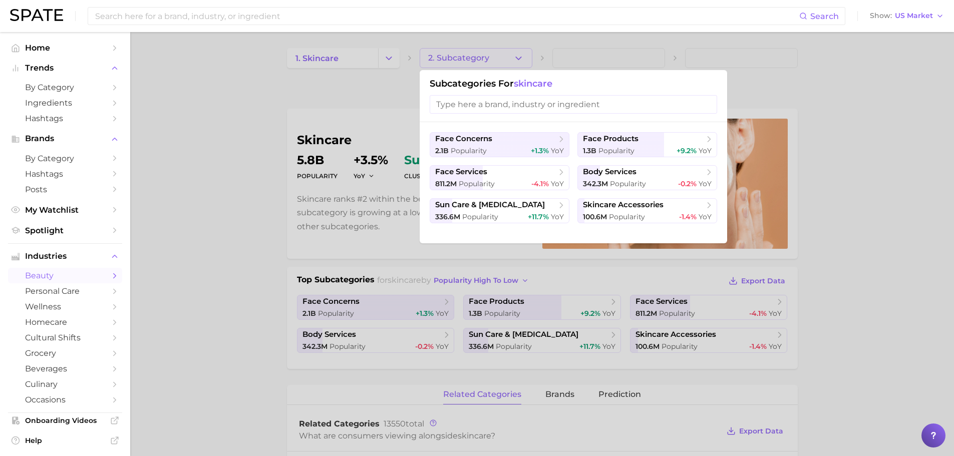
click at [497, 61] on div at bounding box center [477, 228] width 954 height 456
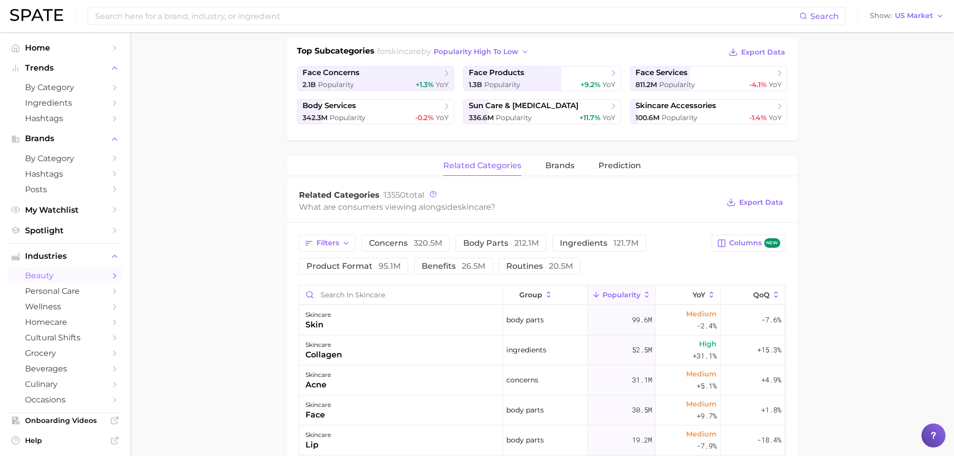
scroll to position [225, 0]
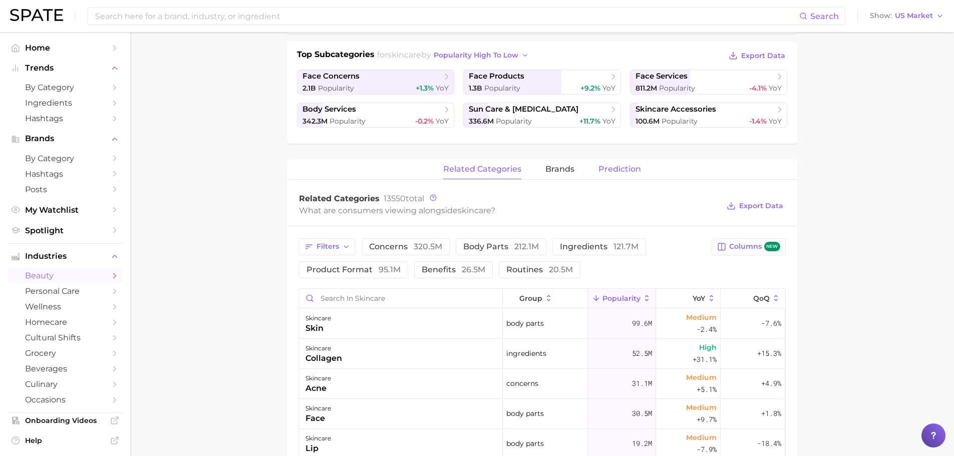
click at [616, 171] on span "Prediction" at bounding box center [619, 169] width 43 height 9
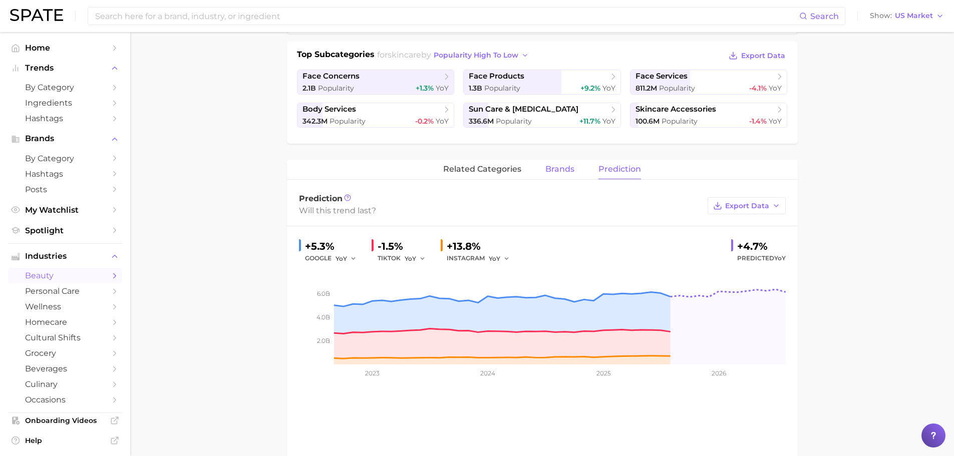
click at [553, 174] on span "brands" at bounding box center [559, 169] width 29 height 9
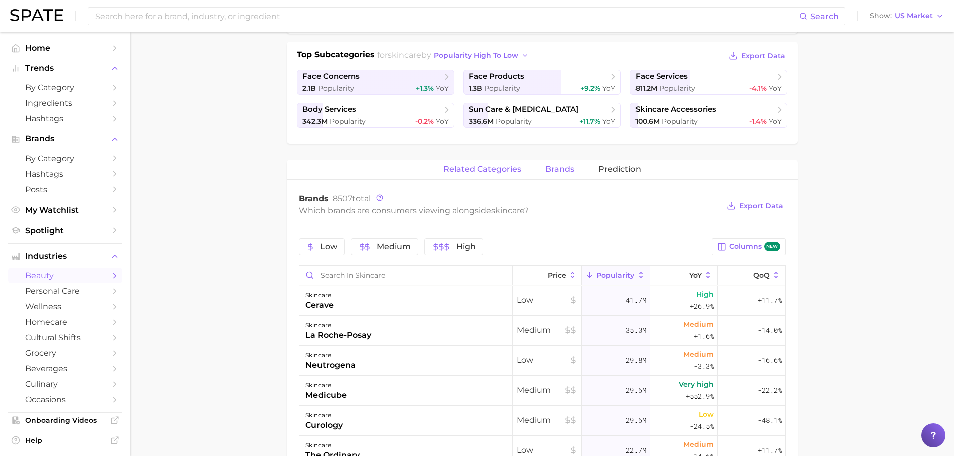
click at [495, 173] on span "related categories" at bounding box center [482, 169] width 78 height 9
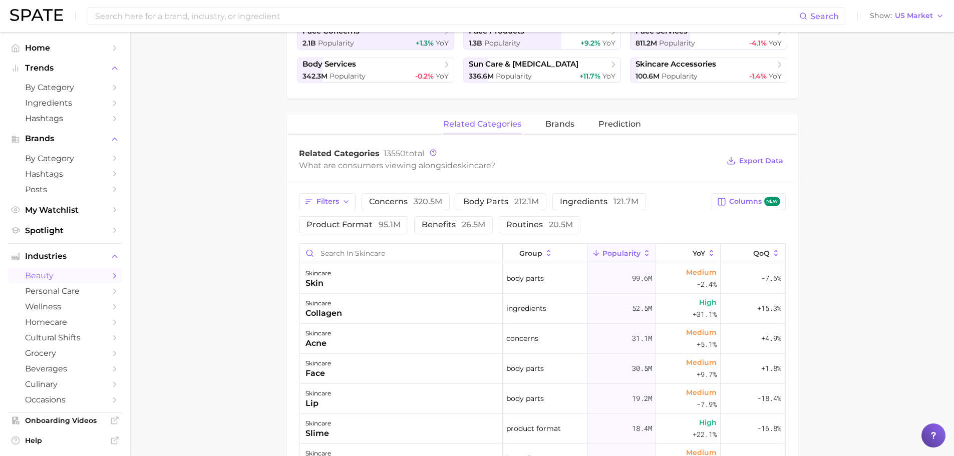
scroll to position [325, 0]
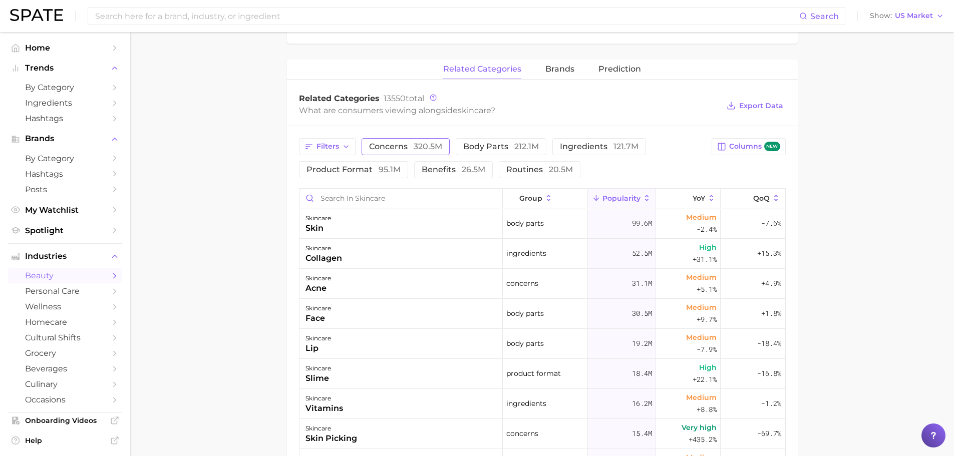
click at [405, 145] on span "concerns 320.5m" at bounding box center [405, 147] width 73 height 8
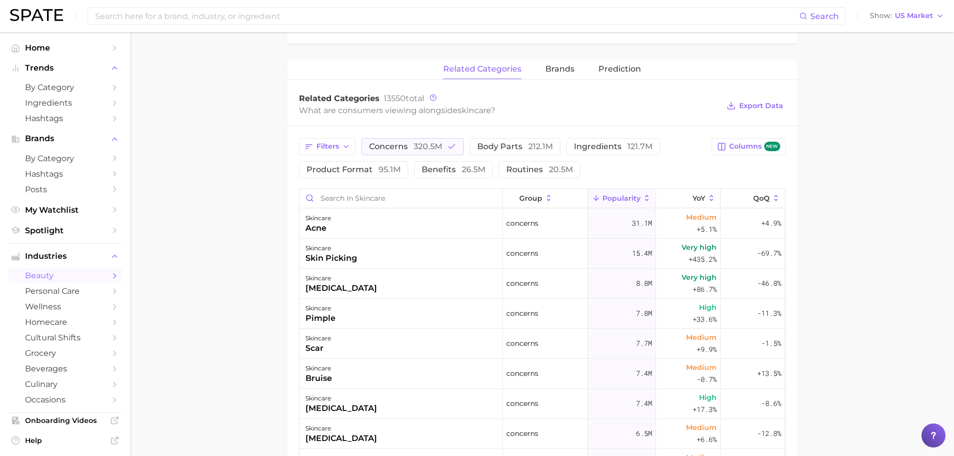
click at [339, 178] on div "Filters concerns 320.5m body parts 212.1m ingredients 121.7m product format 95.…" at bounding box center [542, 391] width 511 height 530
click at [338, 170] on span "product format 95.1m" at bounding box center [353, 170] width 94 height 8
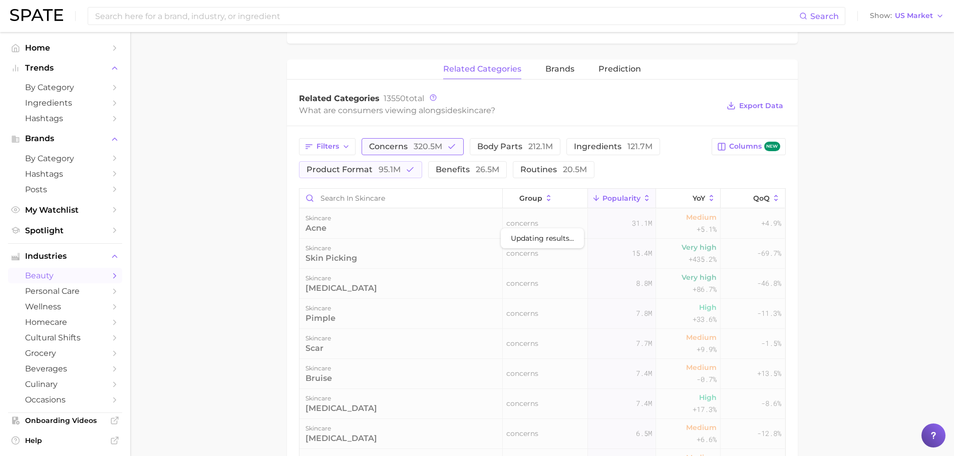
click at [415, 147] on span "320.5m" at bounding box center [428, 147] width 29 height 10
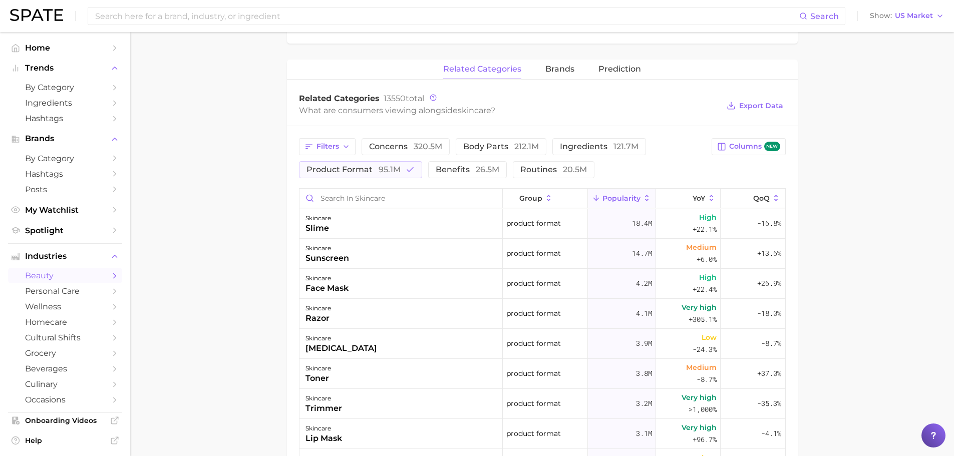
click at [618, 196] on span "Popularity" at bounding box center [621, 198] width 38 height 8
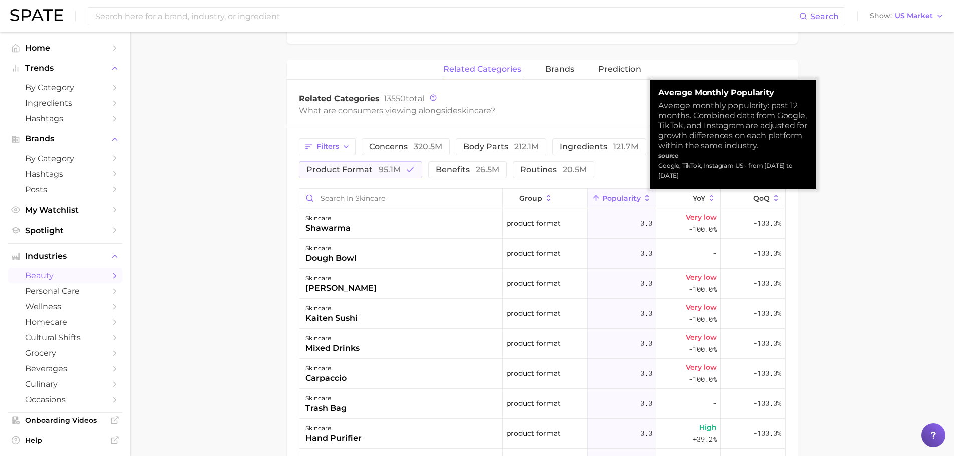
click at [618, 196] on span "Popularity" at bounding box center [621, 198] width 38 height 8
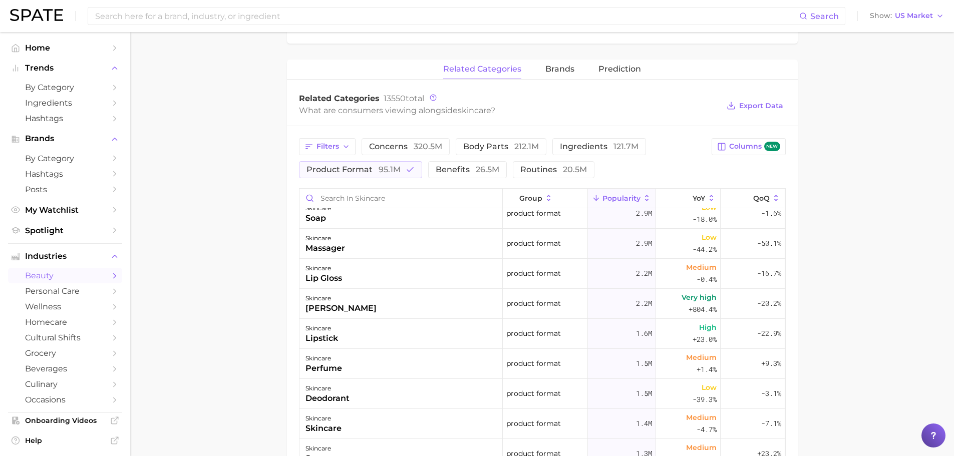
scroll to position [0, 0]
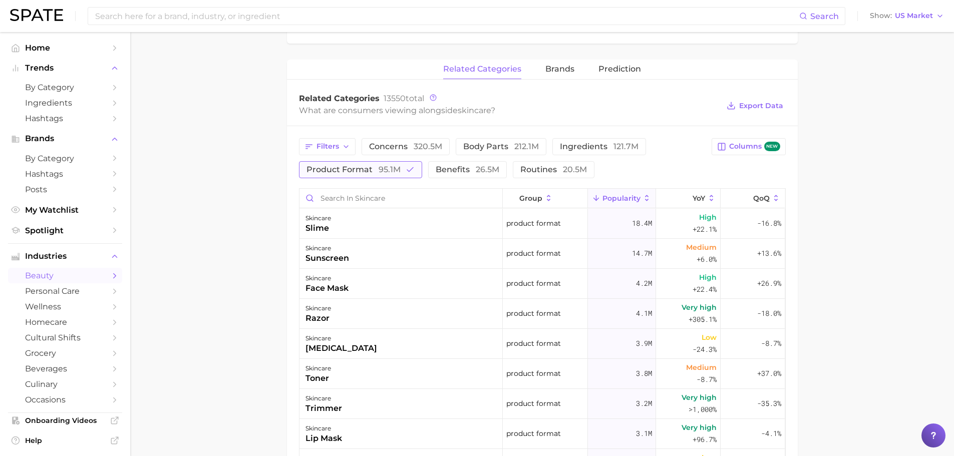
click at [380, 167] on span "95.1m" at bounding box center [390, 170] width 22 height 10
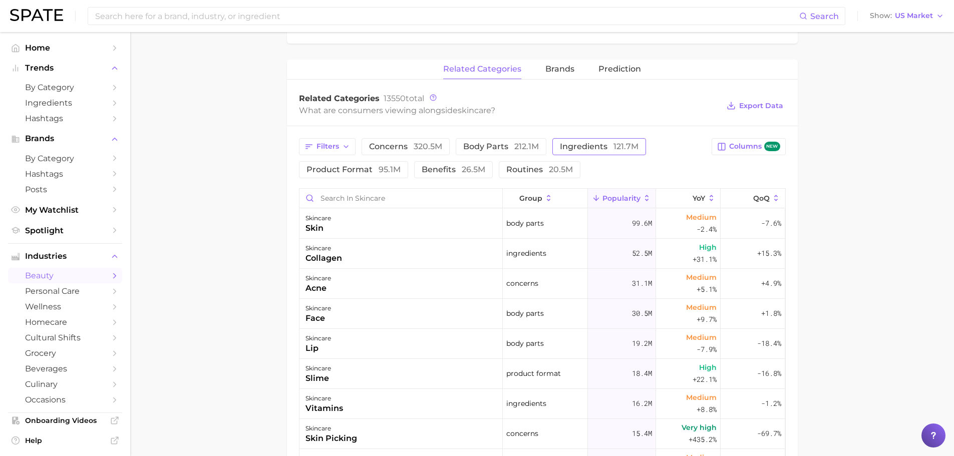
click at [588, 149] on span "ingredients 121.7m" at bounding box center [599, 147] width 79 height 8
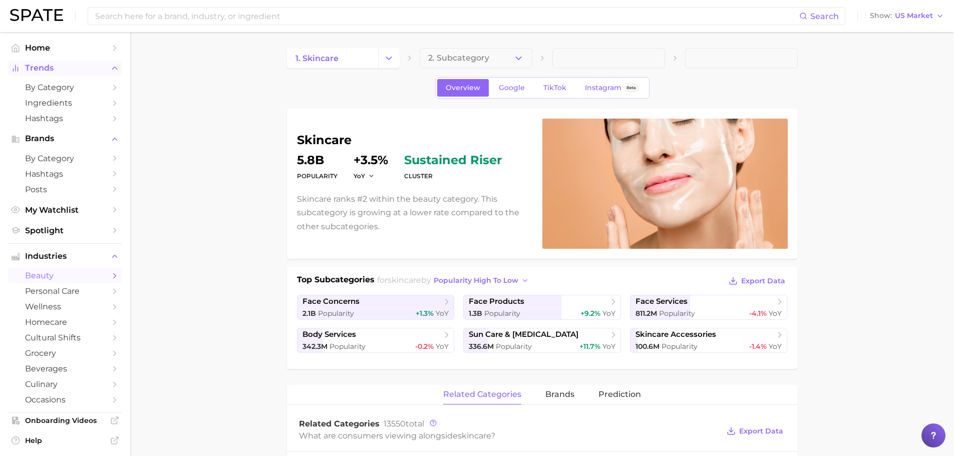
click at [60, 69] on span "Trends" at bounding box center [65, 68] width 80 height 9
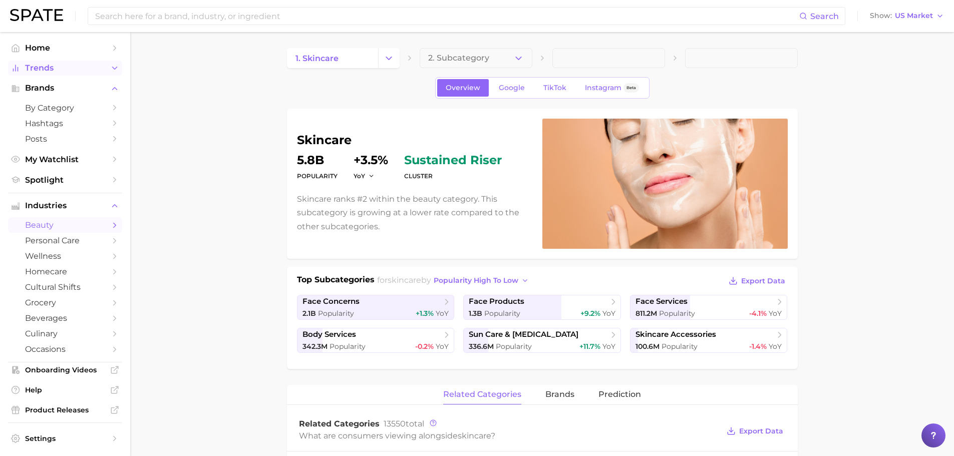
click at [60, 69] on span "Trends" at bounding box center [65, 68] width 80 height 9
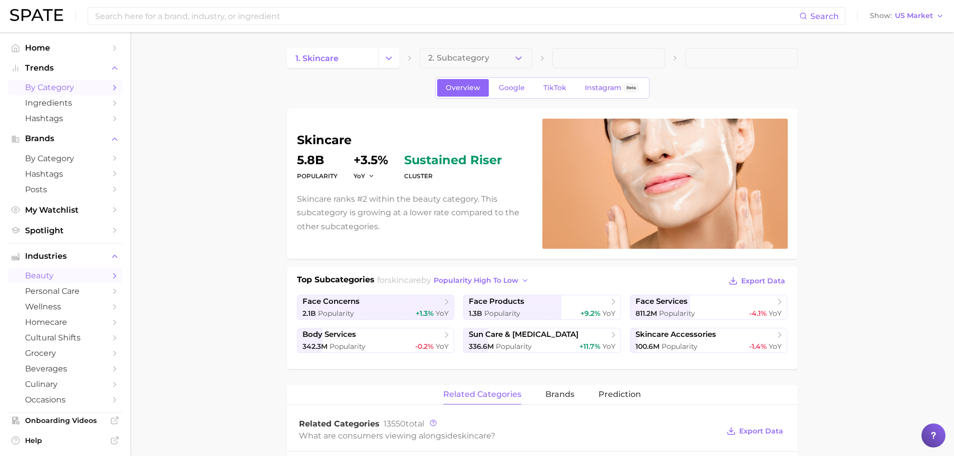
click at [64, 86] on span "by Category" at bounding box center [65, 88] width 80 height 10
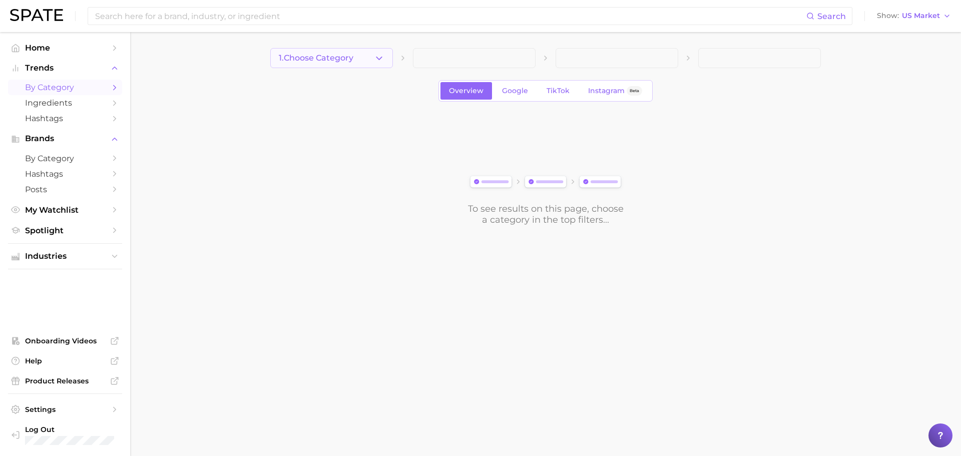
click at [360, 63] on button "1. Choose Category" at bounding box center [331, 58] width 123 height 20
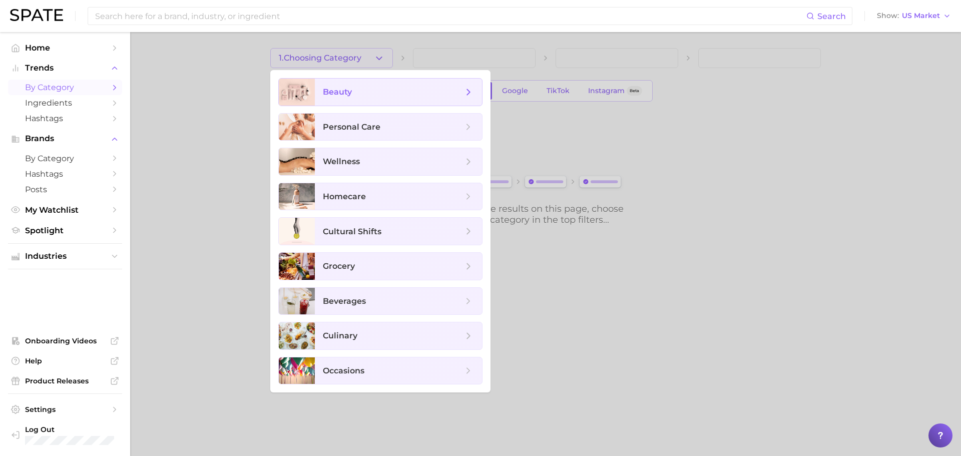
click at [373, 94] on span "beauty" at bounding box center [393, 92] width 140 height 11
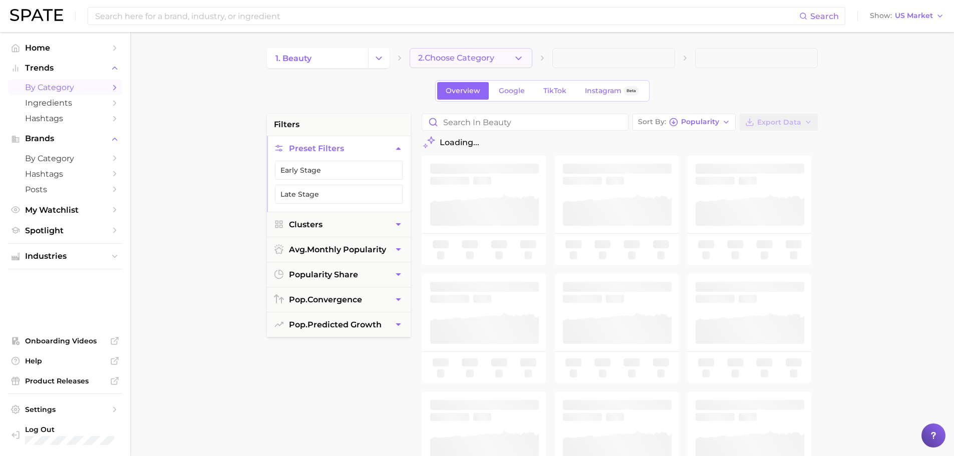
click at [447, 61] on span "2. Choose Category" at bounding box center [456, 58] width 76 height 9
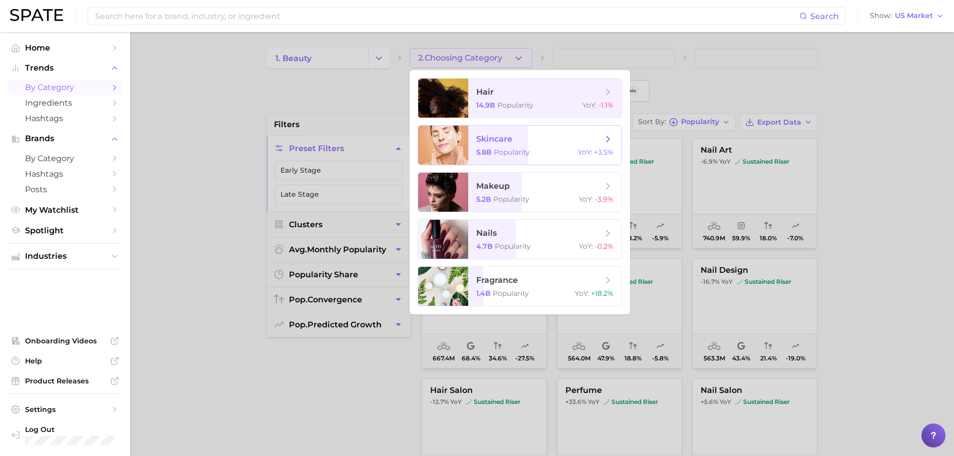
click at [506, 142] on span "skincare" at bounding box center [494, 139] width 36 height 10
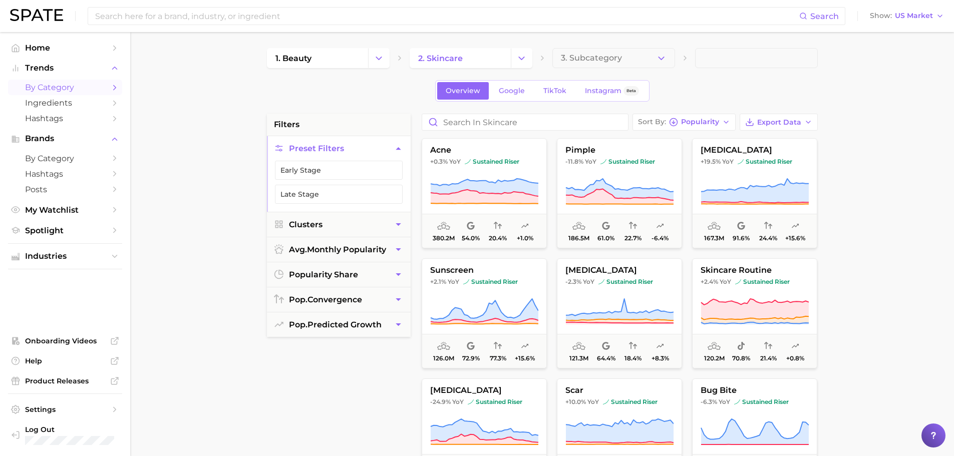
click at [213, 274] on main "1. beauty 2. skincare 3. Subcategory Overview Google TikTok Instagram Beta filt…" at bounding box center [542, 412] width 824 height 760
click at [712, 123] on span "Popularity" at bounding box center [700, 122] width 38 height 6
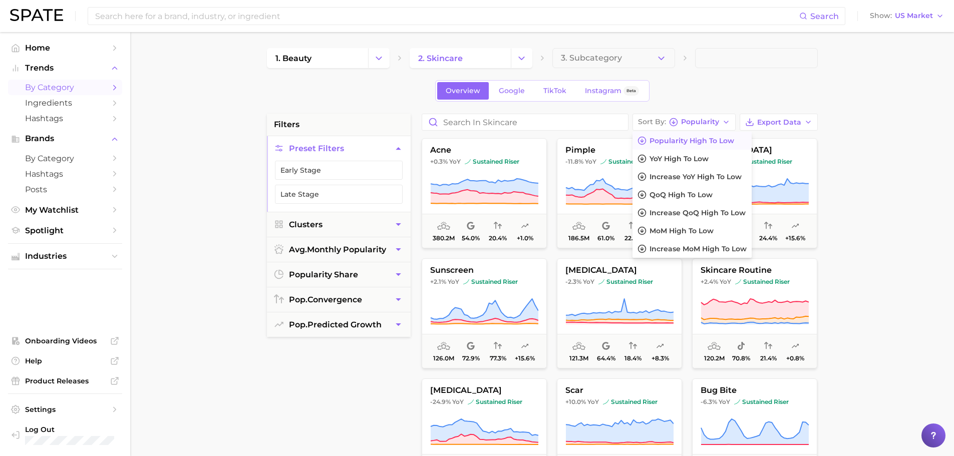
click at [204, 247] on main "1. beauty 2. skincare 3. Subcategory Overview Google TikTok Instagram Beta filt…" at bounding box center [542, 412] width 824 height 760
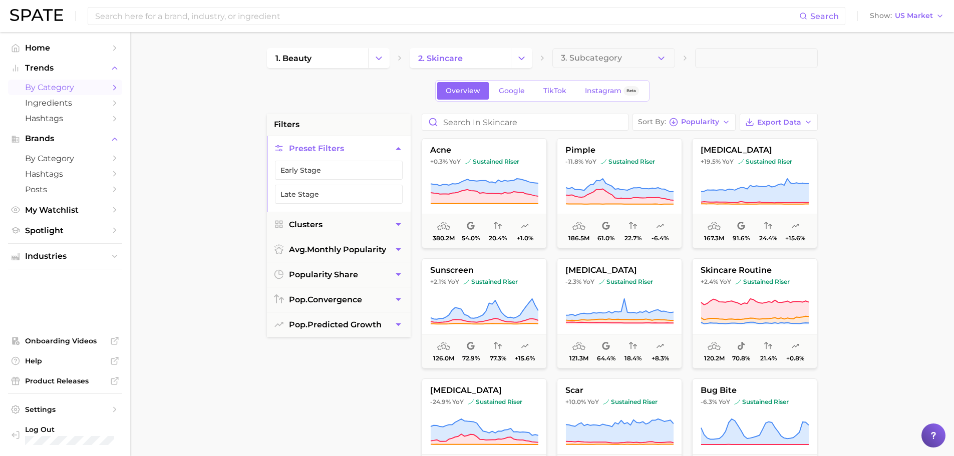
click at [204, 247] on main "1. beauty 2. skincare 3. Subcategory Overview Google TikTok Instagram Beta filt…" at bounding box center [542, 412] width 824 height 760
click at [874, 200] on main "1. beauty 2. skincare 3. Subcategory Overview Google TikTok Instagram Beta filt…" at bounding box center [542, 412] width 824 height 760
click at [518, 58] on icon "Change Category" at bounding box center [521, 58] width 11 height 11
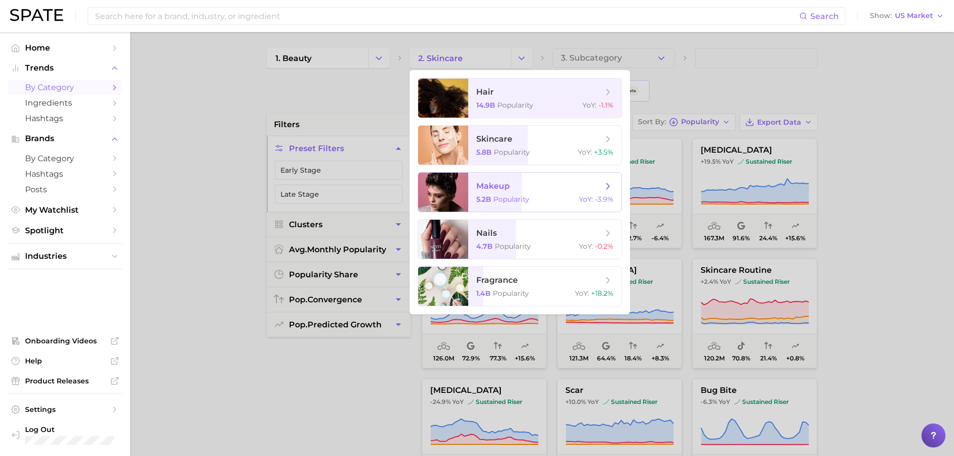
click at [529, 192] on span "makeup 5.2b Popularity YoY : -3.9%" at bounding box center [544, 192] width 153 height 39
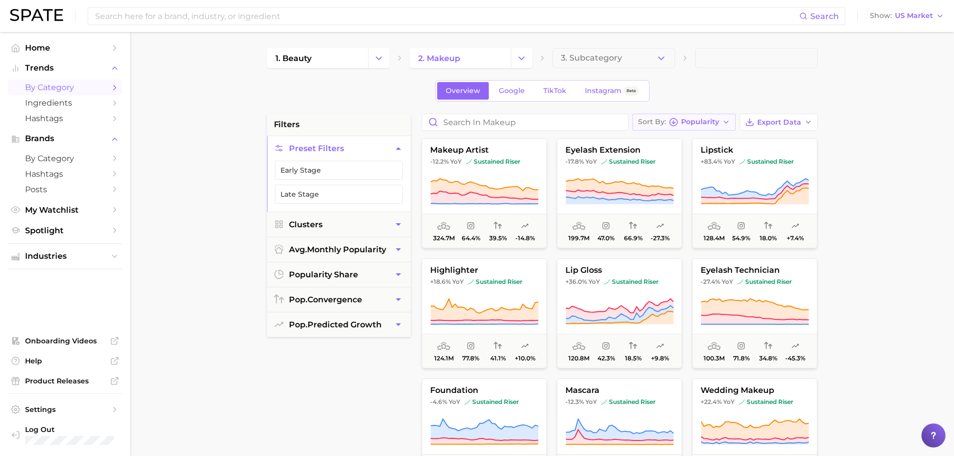
click at [714, 125] on span "Popularity" at bounding box center [700, 122] width 38 height 6
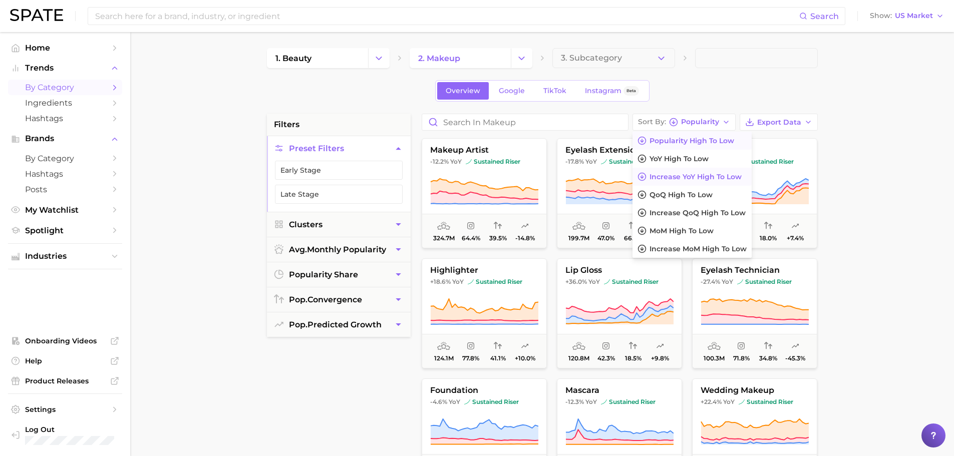
click at [690, 175] on span "Increase YoY high to low" at bounding box center [695, 177] width 92 height 9
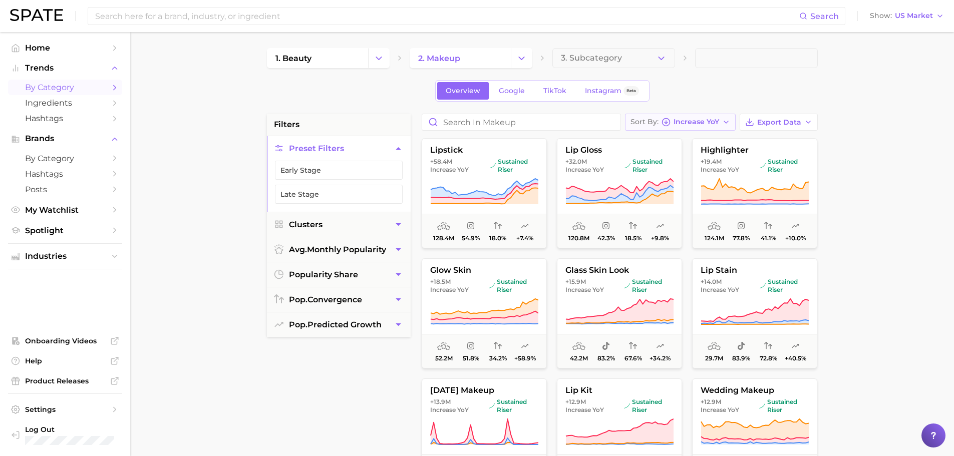
click at [703, 122] on span "Increase YoY" at bounding box center [696, 122] width 46 height 6
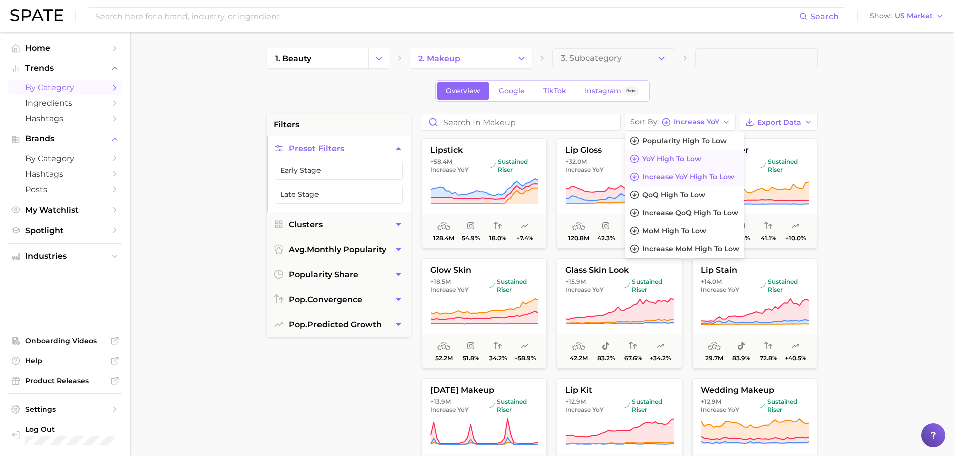
click at [688, 161] on span "YoY high to low" at bounding box center [671, 159] width 59 height 9
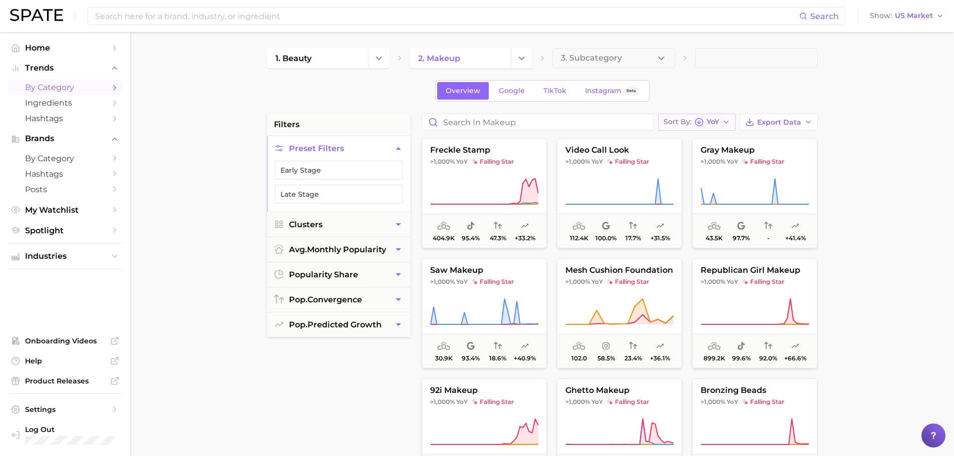
click at [719, 123] on span "YoY" at bounding box center [712, 122] width 13 height 6
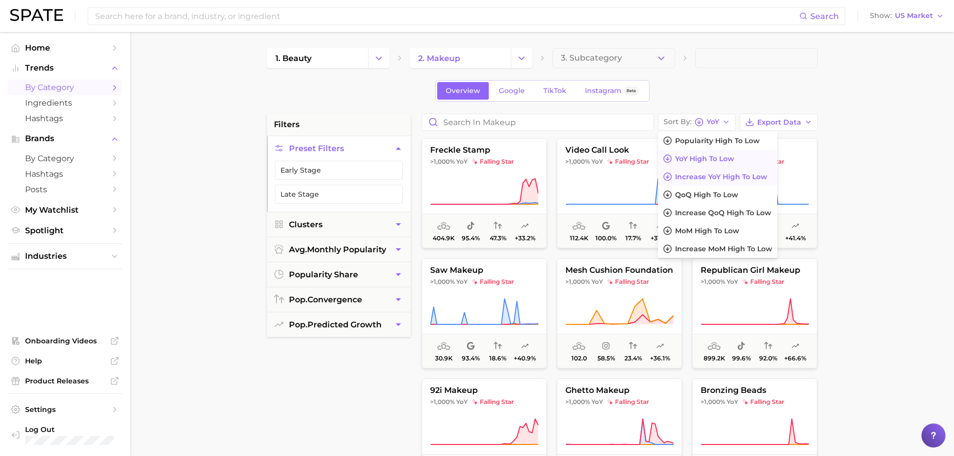
click at [721, 175] on span "Increase YoY high to low" at bounding box center [721, 177] width 92 height 9
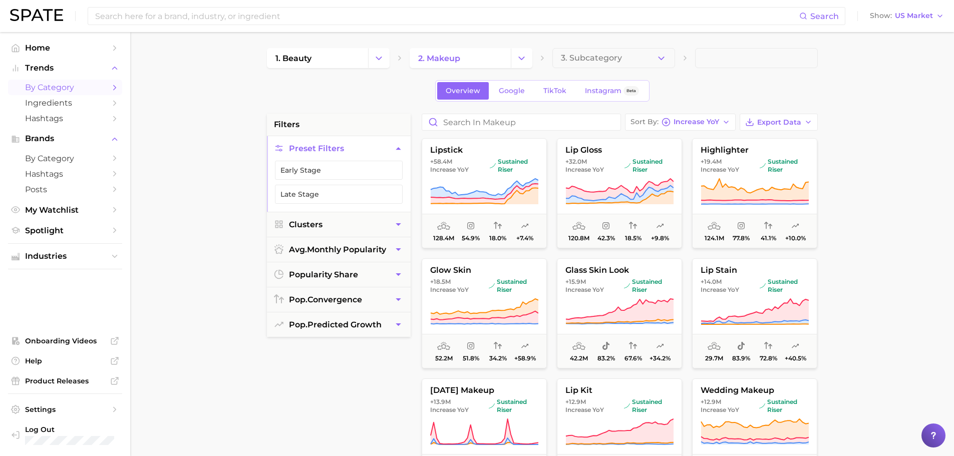
click at [519, 55] on icon "Change Category" at bounding box center [521, 58] width 11 height 11
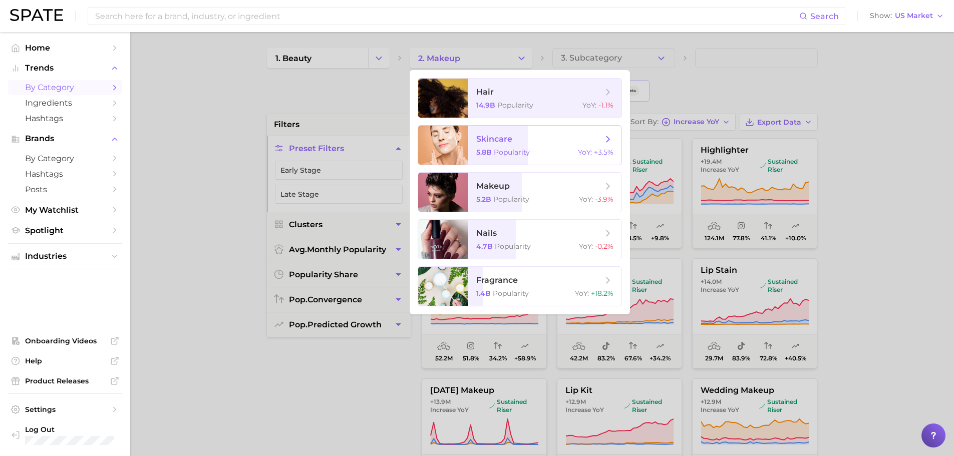
click at [508, 149] on span "Popularity" at bounding box center [512, 152] width 36 height 9
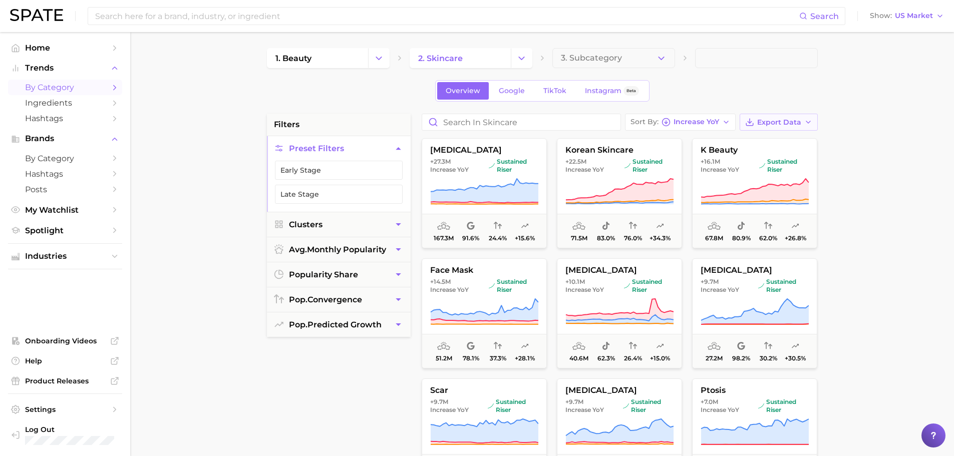
click at [780, 124] on span "Export Data" at bounding box center [779, 122] width 44 height 9
click at [770, 142] on span "Card Data CSV" at bounding box center [750, 141] width 53 height 9
click at [524, 58] on icon "Change Category" at bounding box center [521, 58] width 11 height 11
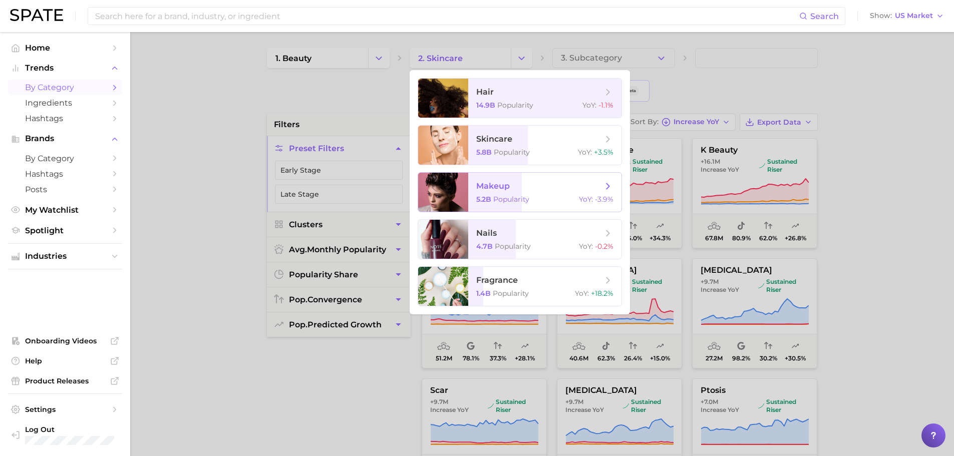
click at [516, 195] on span "Popularity" at bounding box center [511, 199] width 36 height 9
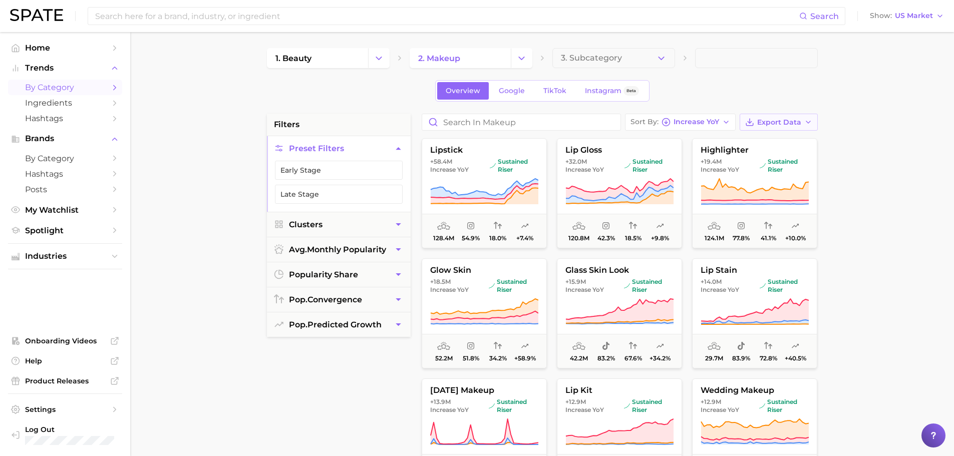
click at [806, 122] on icon "button" at bounding box center [808, 122] width 8 height 8
click at [767, 140] on span "Card Data CSV" at bounding box center [750, 141] width 53 height 9
click at [721, 120] on button "Sort By Increase YoY" at bounding box center [680, 122] width 111 height 17
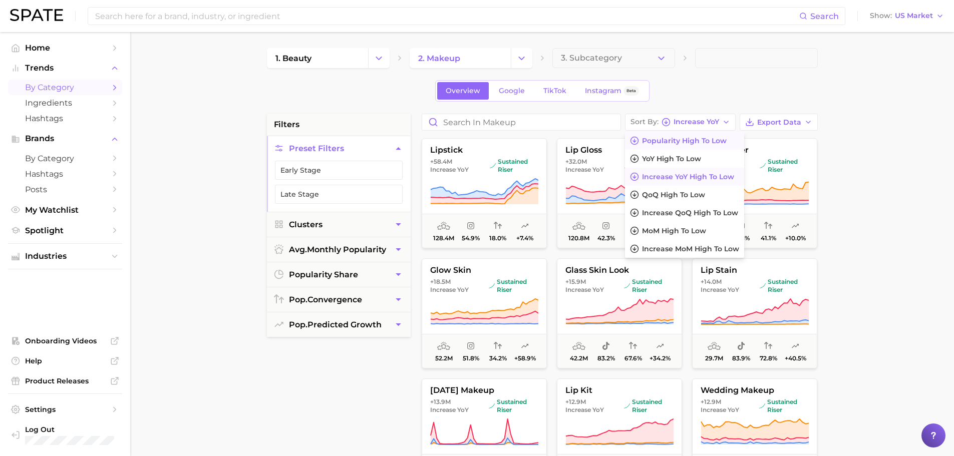
click at [691, 144] on span "Popularity high to low" at bounding box center [684, 141] width 85 height 9
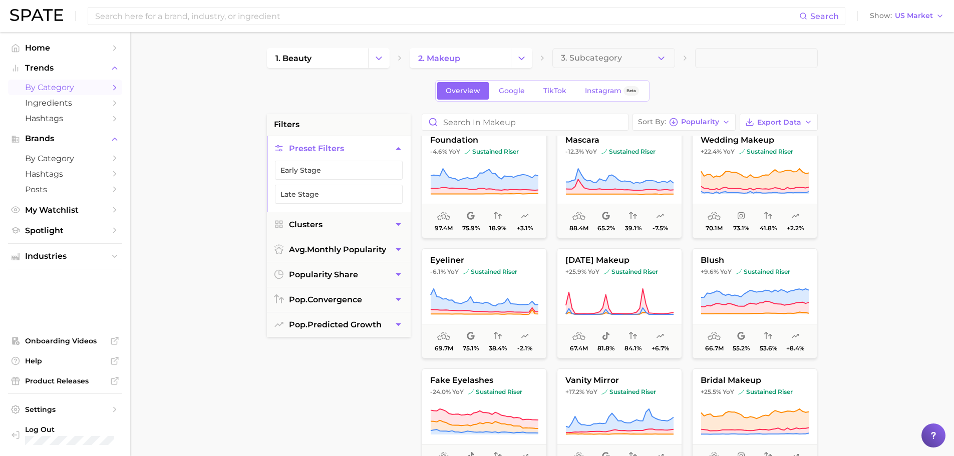
scroll to position [350, 0]
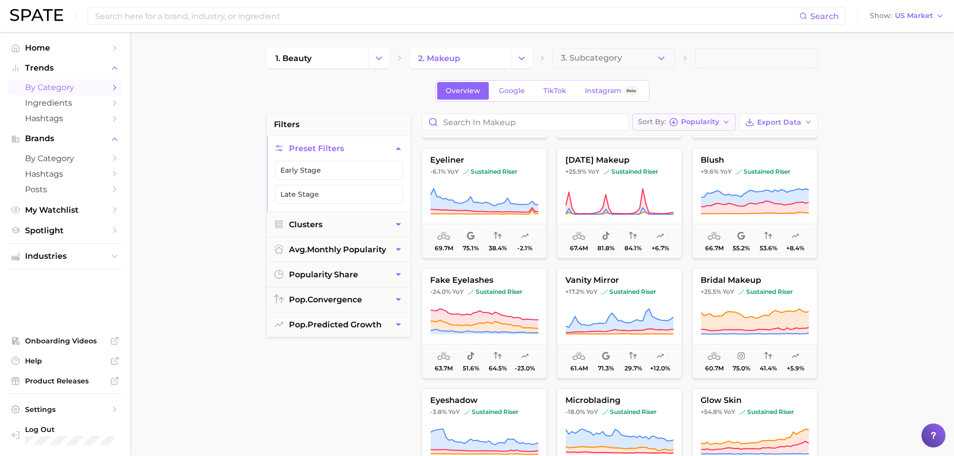
click at [715, 119] on span "Popularity" at bounding box center [700, 122] width 38 height 6
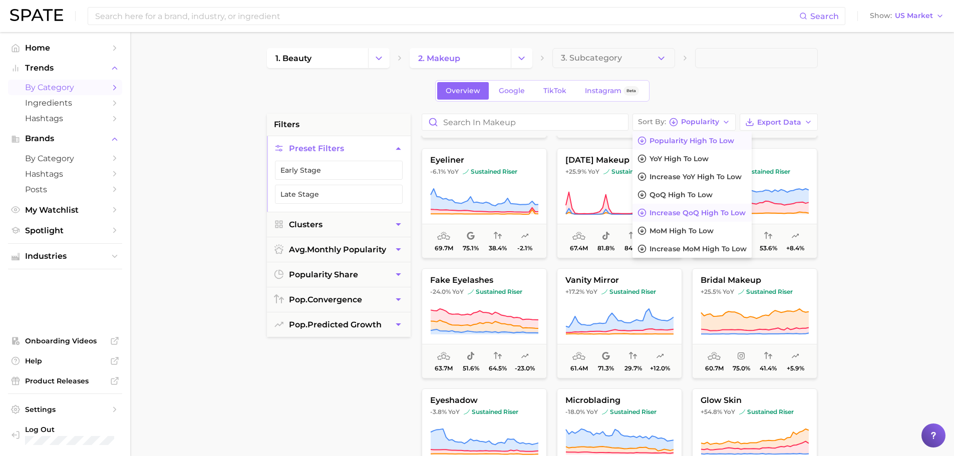
click at [715, 210] on span "Increase QoQ high to low" at bounding box center [697, 213] width 96 height 9
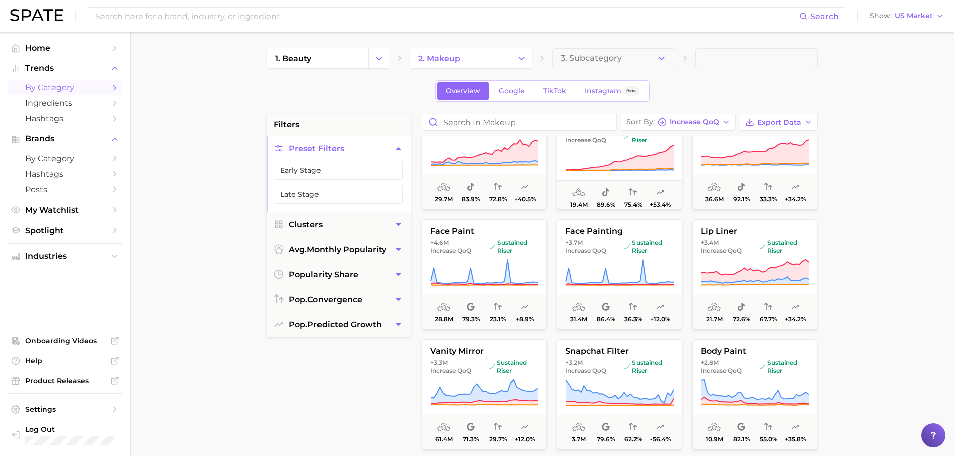
scroll to position [401, 0]
click at [519, 54] on icon "Change Category" at bounding box center [521, 58] width 11 height 11
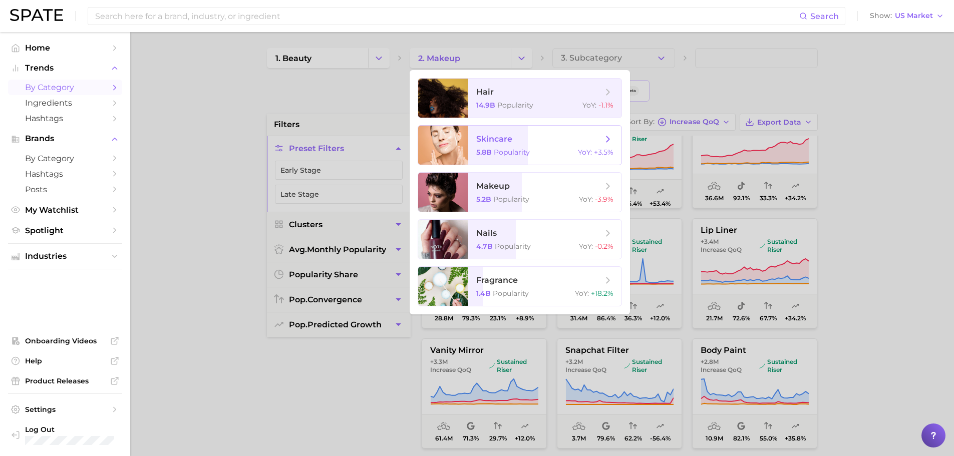
click at [510, 144] on span "skincare" at bounding box center [494, 139] width 36 height 10
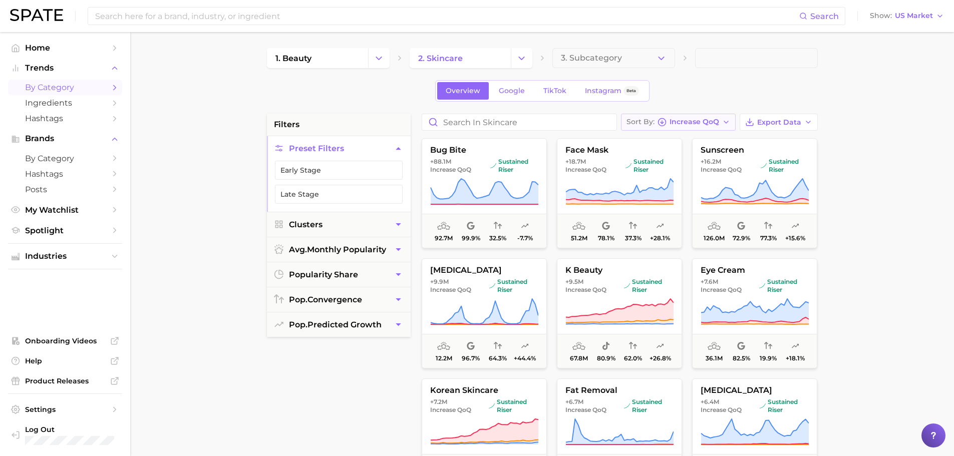
click at [728, 123] on icon "button" at bounding box center [726, 122] width 8 height 8
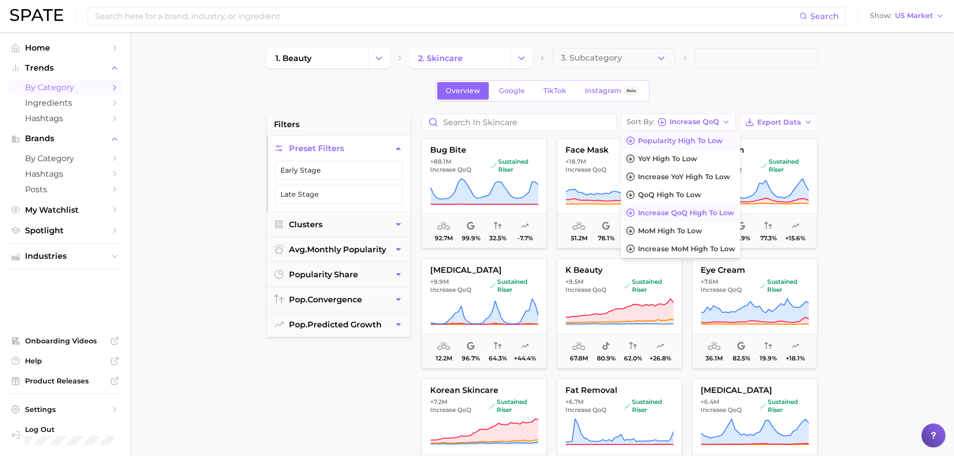
click at [688, 144] on span "Popularity high to low" at bounding box center [680, 141] width 85 height 9
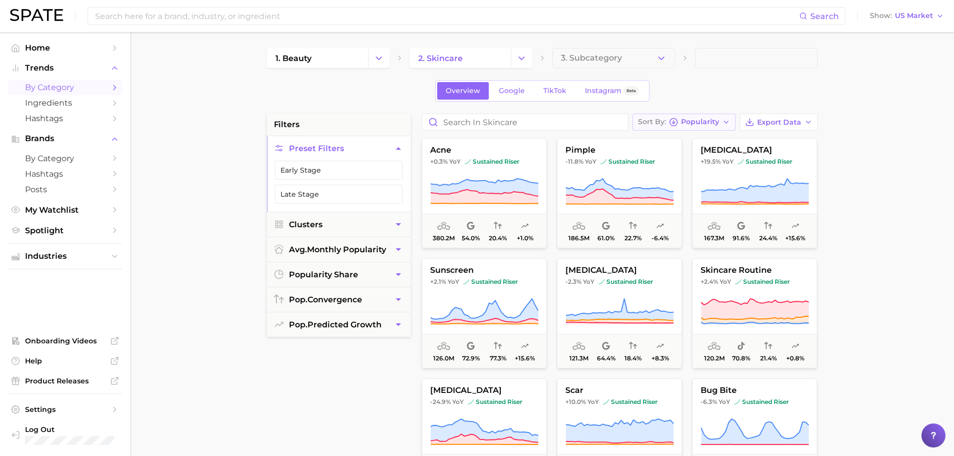
click at [721, 123] on button "Sort By Popularity" at bounding box center [683, 122] width 103 height 17
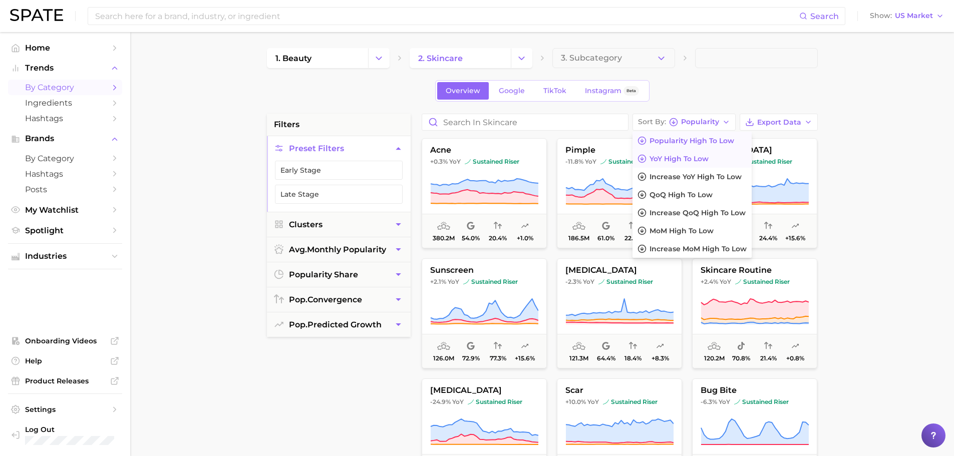
click at [695, 159] on span "YoY high to low" at bounding box center [678, 159] width 59 height 9
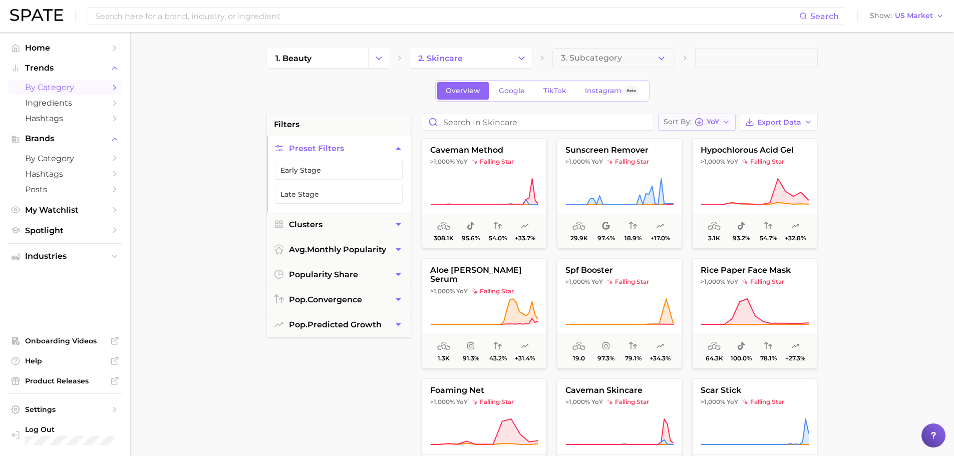
click at [701, 118] on icon "button" at bounding box center [698, 122] width 9 height 9
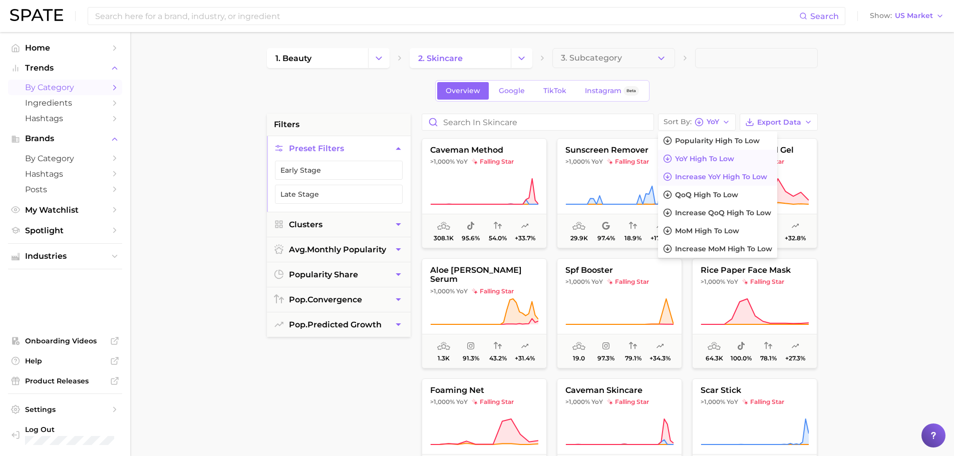
click at [710, 171] on button "Increase YoY high to low" at bounding box center [717, 177] width 119 height 18
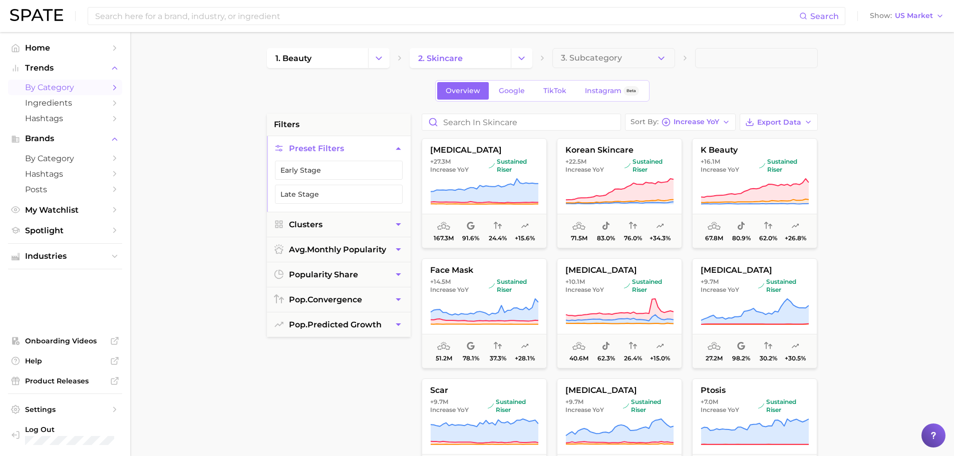
click at [299, 389] on div "filters Preset Filters Early Stage Late Stage Clusters avg. monthly popularity …" at bounding box center [339, 368] width 144 height 508
click at [711, 123] on span "Increase YoY" at bounding box center [696, 122] width 46 height 6
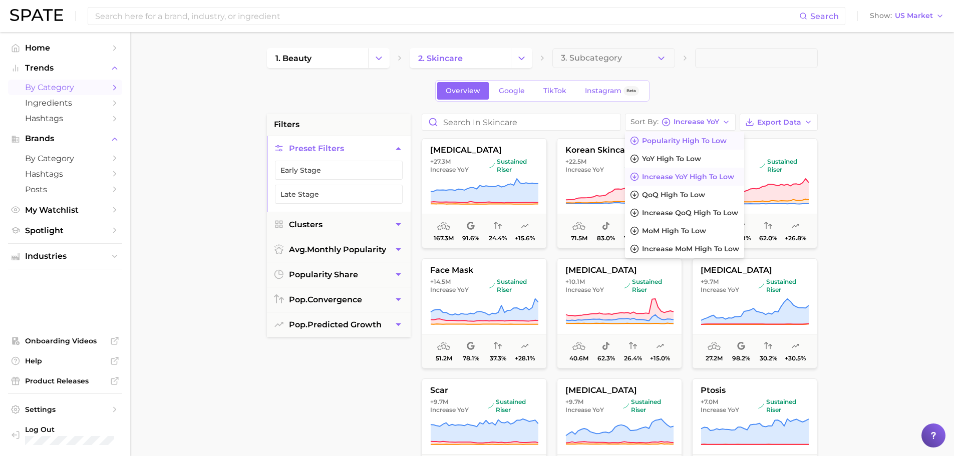
click at [699, 141] on span "Popularity high to low" at bounding box center [684, 141] width 85 height 9
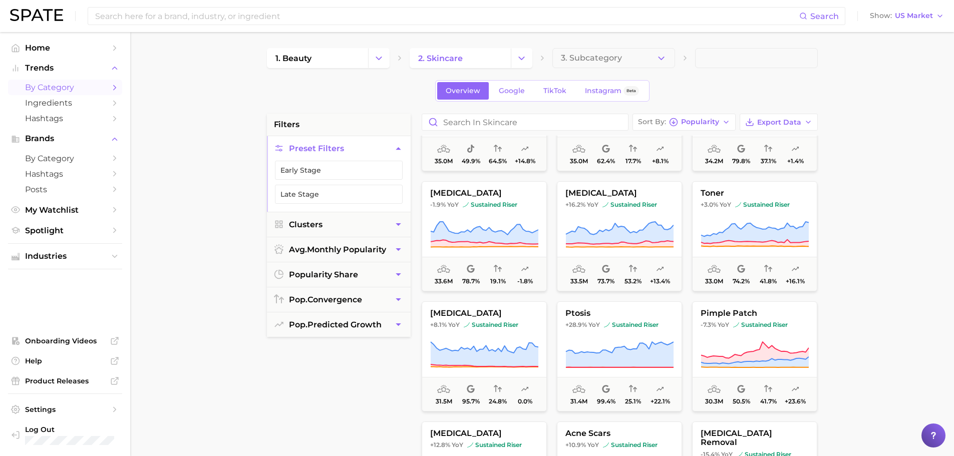
scroll to position [1252, 0]
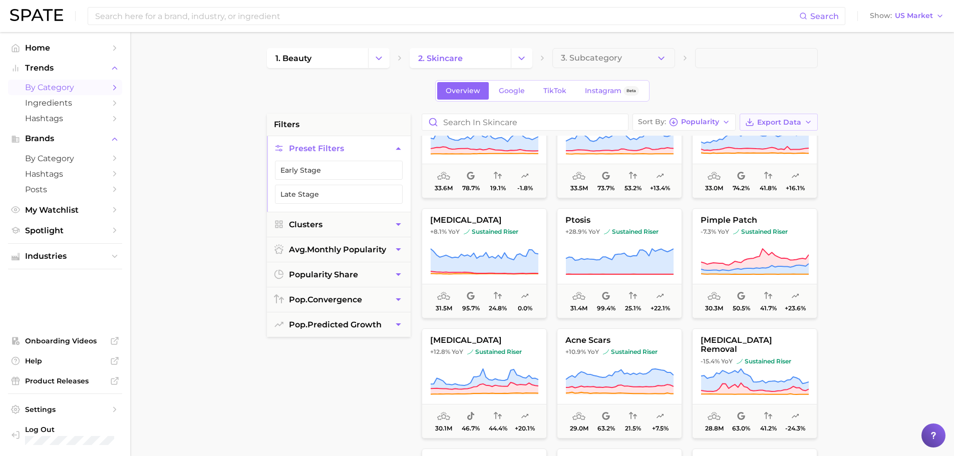
click at [781, 120] on span "Export Data" at bounding box center [779, 122] width 44 height 9
click at [774, 139] on span "Card Data CSV" at bounding box center [750, 141] width 53 height 9
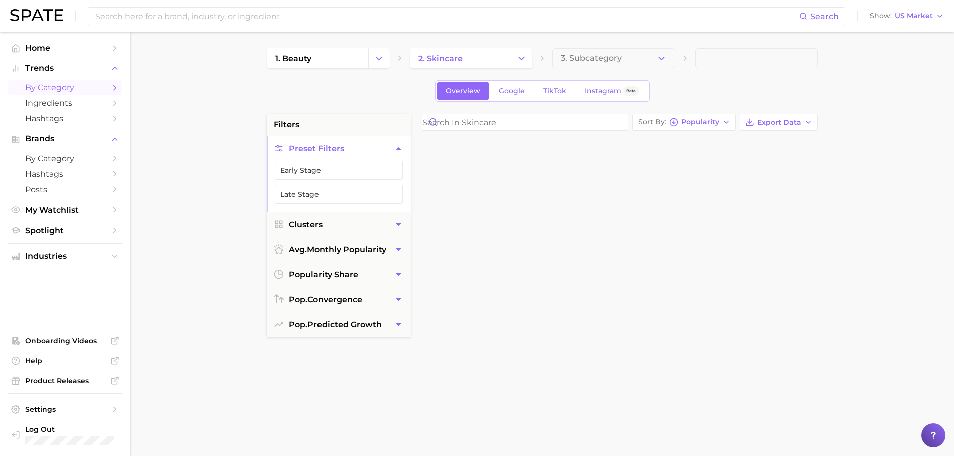
scroll to position [1252, 0]
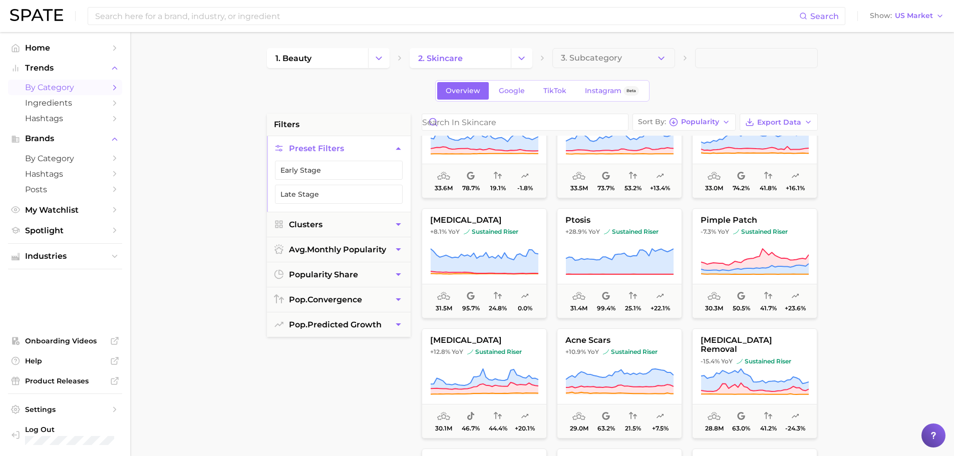
click at [227, 174] on main "1. beauty 2. skincare 3. Subcategory Overview Google TikTok Instagram Beta filt…" at bounding box center [542, 412] width 824 height 760
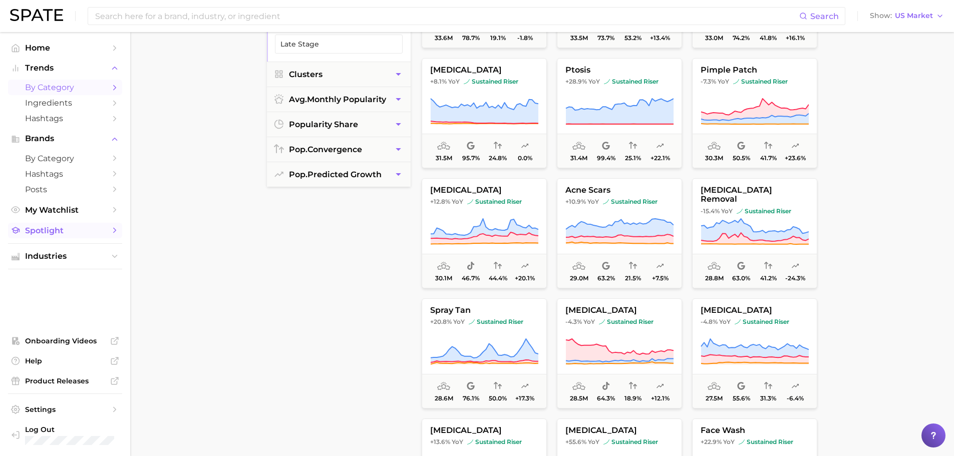
scroll to position [0, 0]
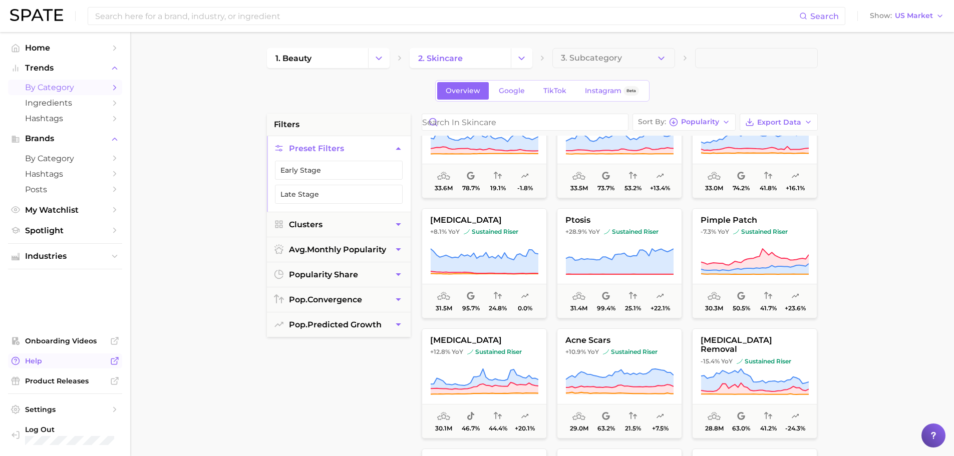
click at [47, 362] on span "Help" at bounding box center [65, 360] width 80 height 9
